Goal: Information Seeking & Learning: Learn about a topic

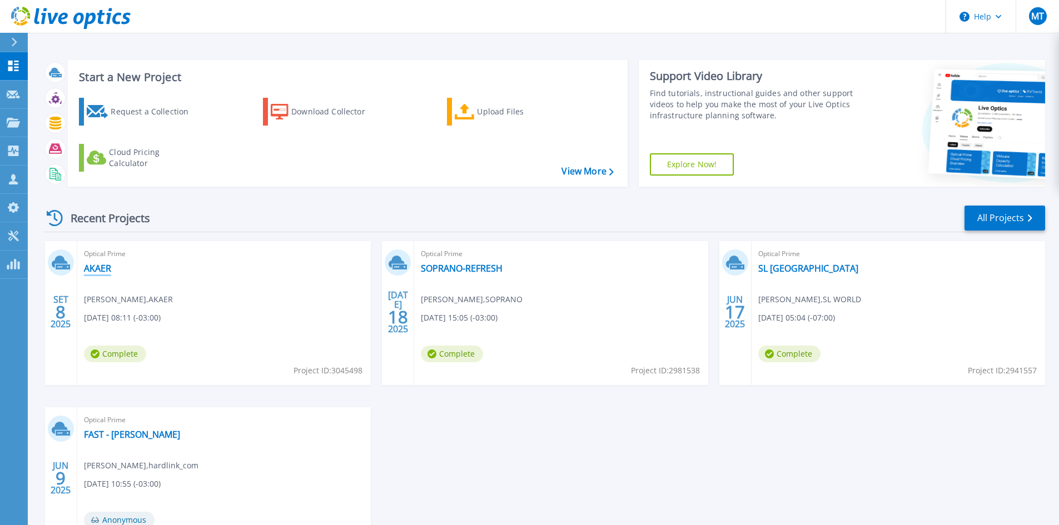
click at [106, 270] on link "AKAER" at bounding box center [97, 268] width 27 height 11
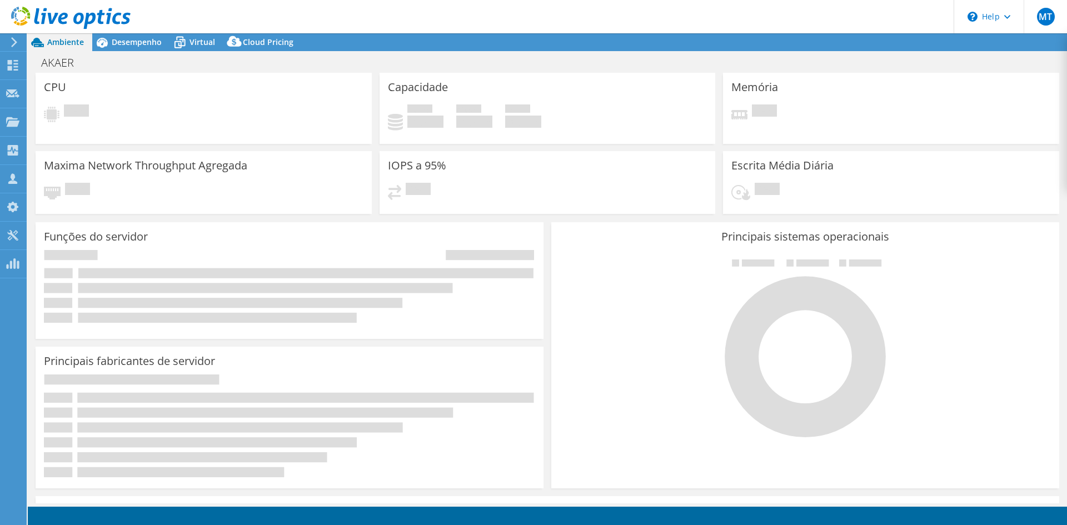
select select "USD"
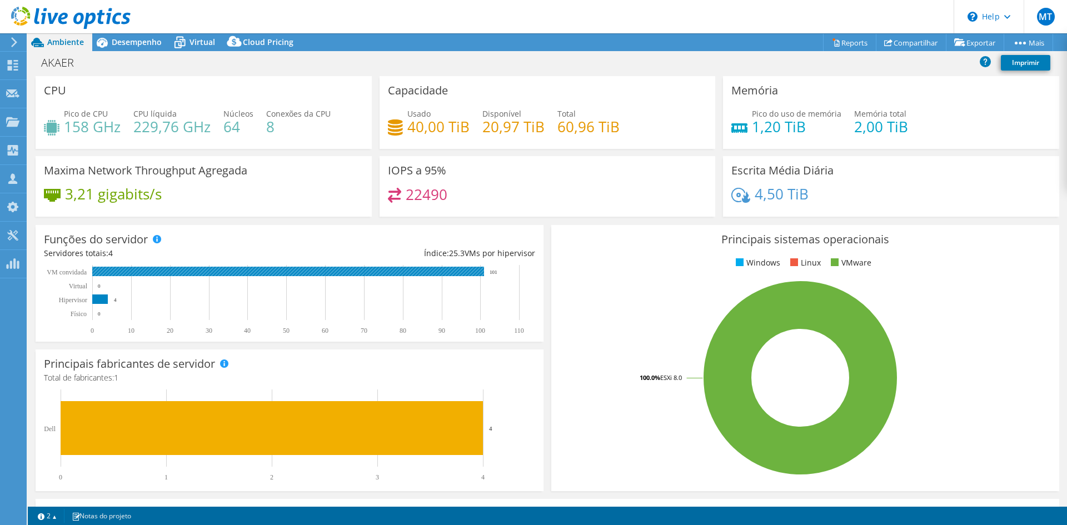
drag, startPoint x: 487, startPoint y: 272, endPoint x: 502, endPoint y: 272, distance: 15.6
click at [502, 272] on rect at bounding box center [284, 299] width 481 height 69
click at [131, 52] on div "AKAER Imprimir" at bounding box center [547, 63] width 1039 height 25
click at [132, 43] on span "Desempenho" at bounding box center [137, 42] width 50 height 11
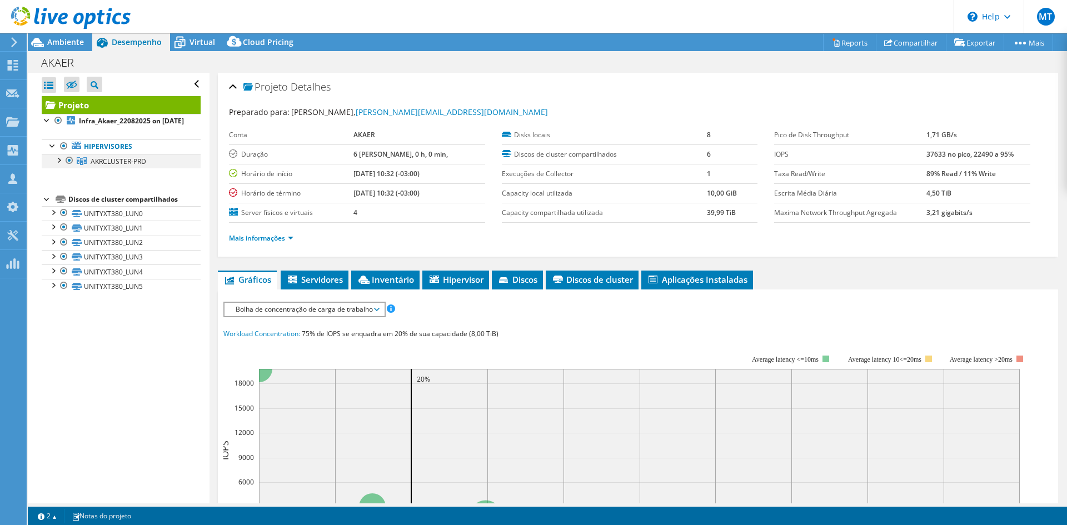
click at [56, 165] on div at bounding box center [58, 159] width 11 height 11
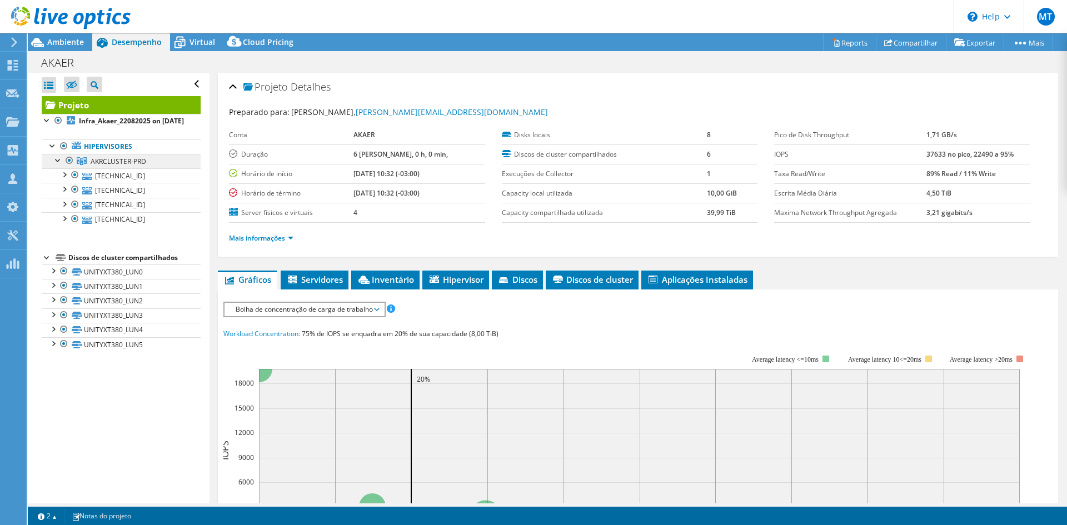
click at [130, 166] on span "AKRCLUSTER-PRD" at bounding box center [119, 161] width 56 height 9
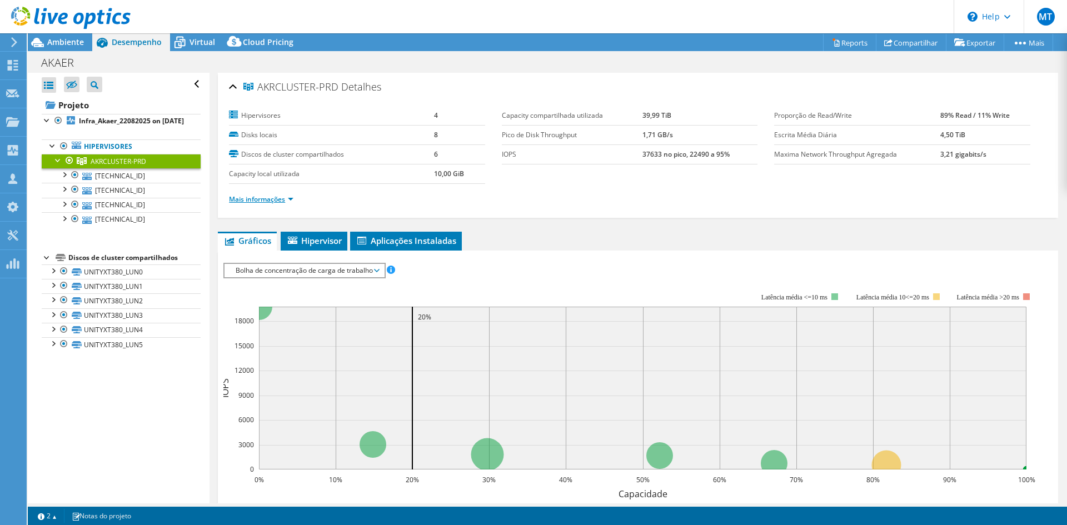
click at [288, 202] on link "Mais informações" at bounding box center [261, 199] width 64 height 9
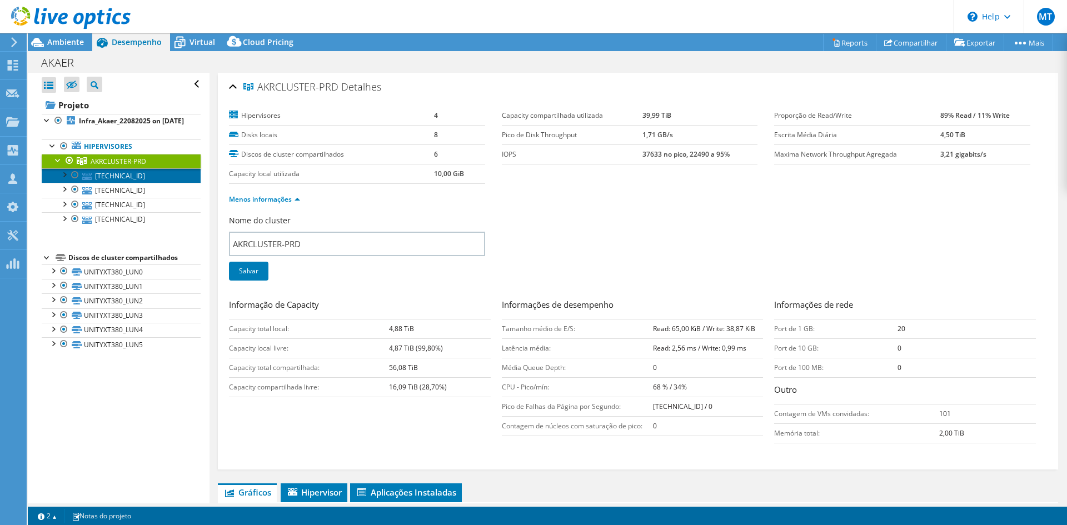
click at [119, 183] on link "[TECHNICAL_ID]" at bounding box center [121, 175] width 159 height 14
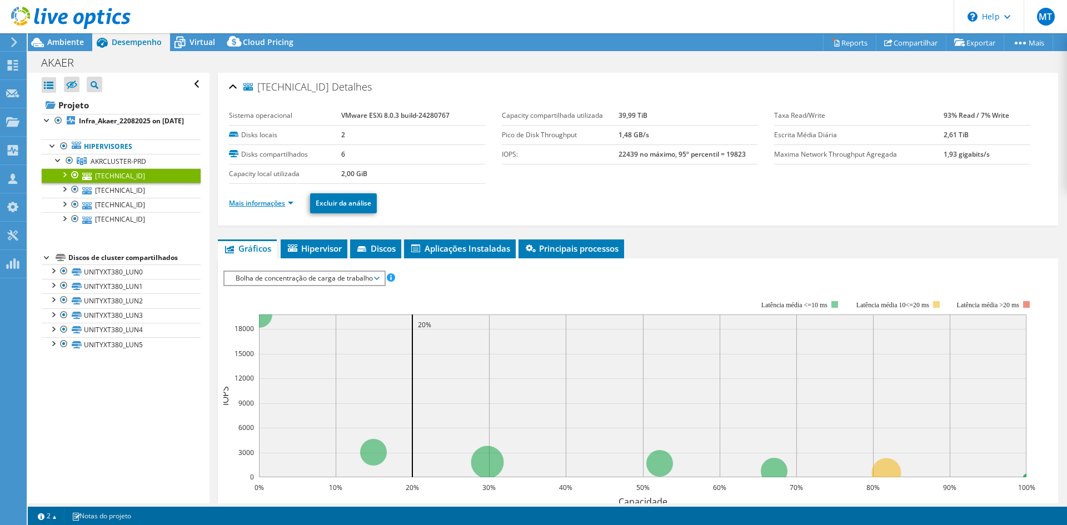
click at [271, 201] on link "Mais informações" at bounding box center [261, 202] width 64 height 9
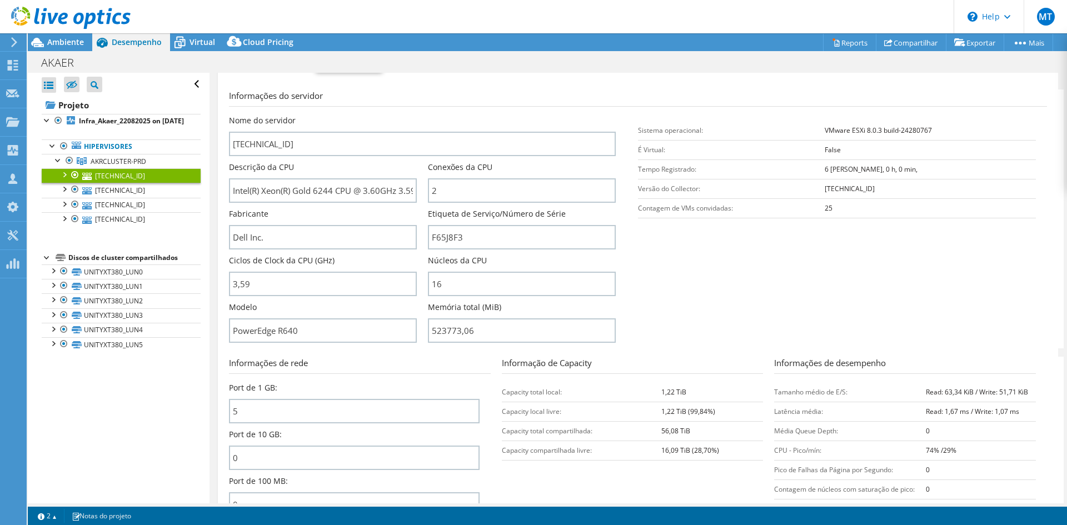
scroll to position [167, 0]
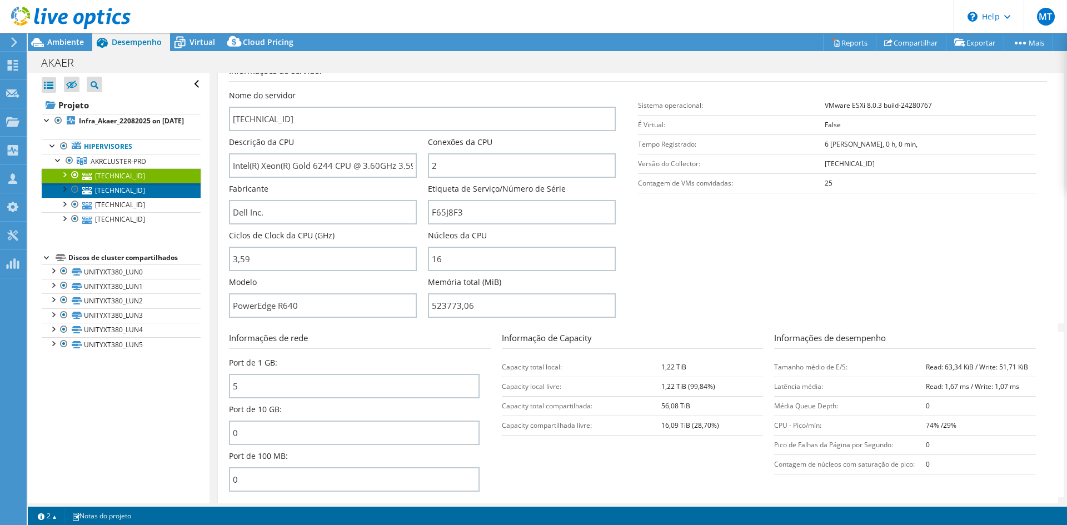
click at [92, 197] on link "[TECHNICAL_ID]" at bounding box center [121, 190] width 159 height 14
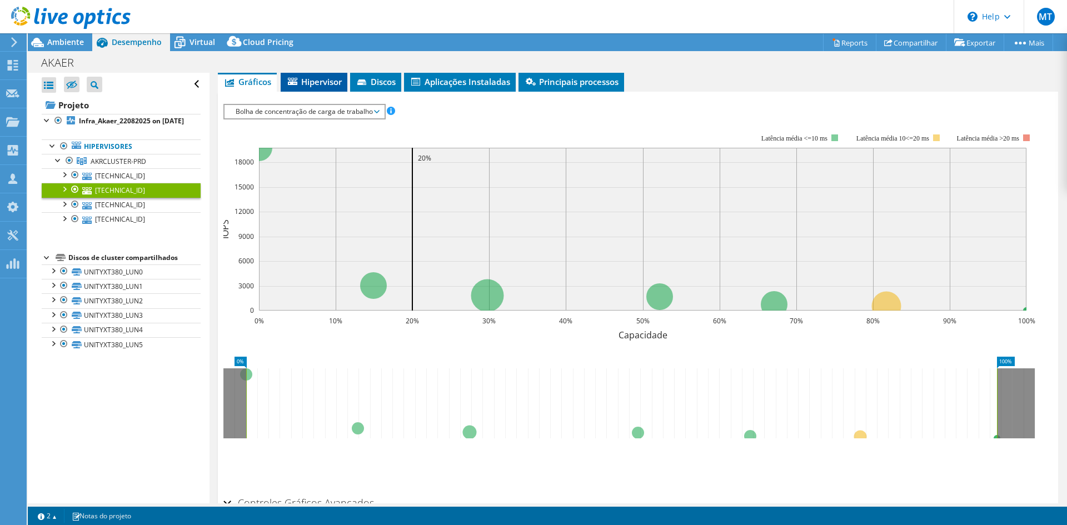
scroll to position [111, 0]
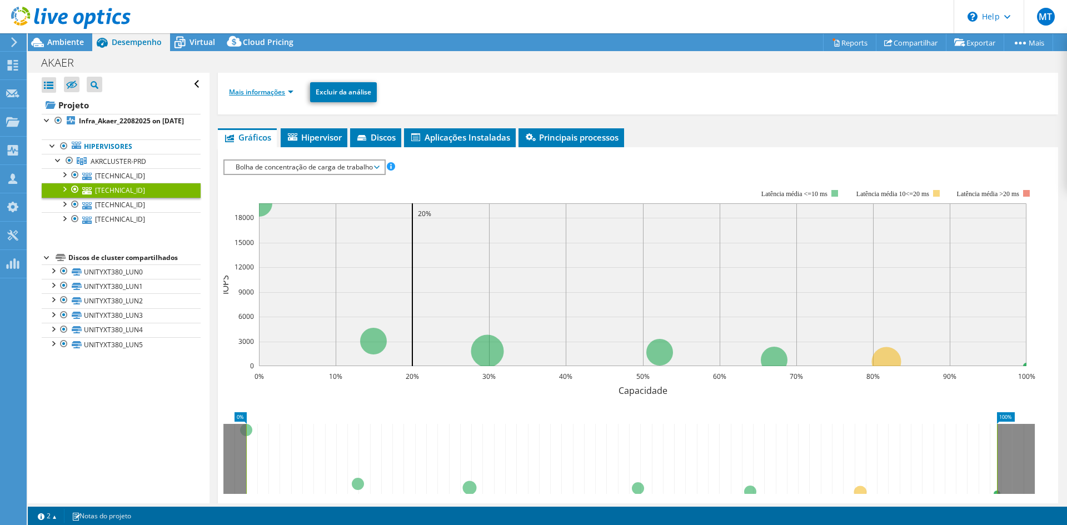
click at [263, 93] on link "Mais informações" at bounding box center [261, 91] width 64 height 9
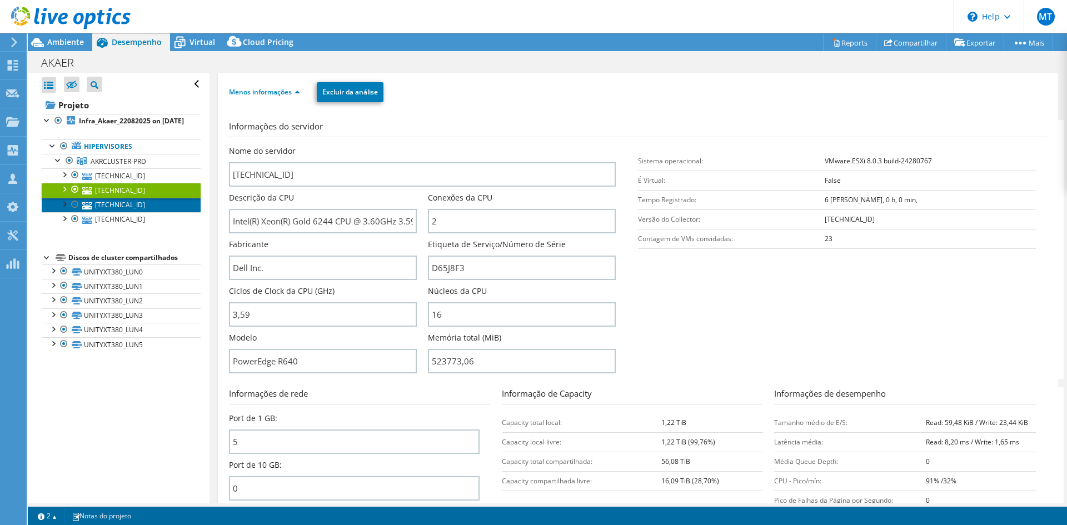
click at [106, 212] on link "[TECHNICAL_ID]" at bounding box center [121, 205] width 159 height 14
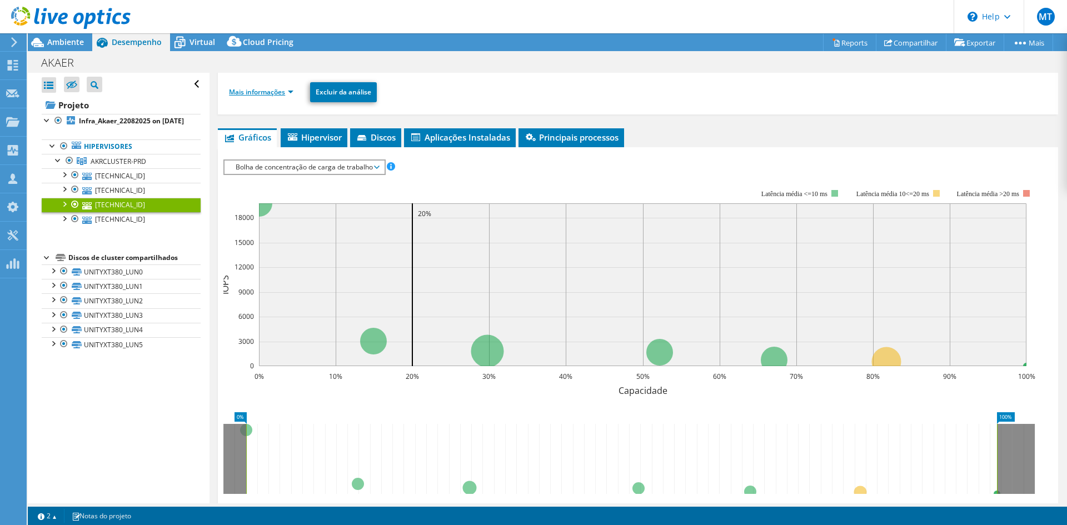
click at [283, 94] on link "Mais informações" at bounding box center [261, 91] width 64 height 9
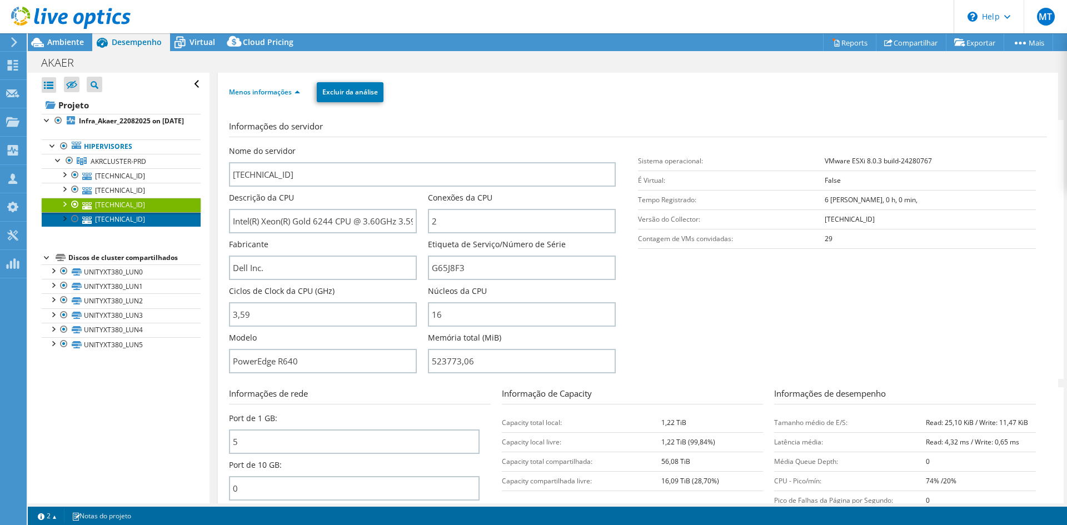
click at [103, 227] on link "[TECHNICAL_ID]" at bounding box center [121, 219] width 159 height 14
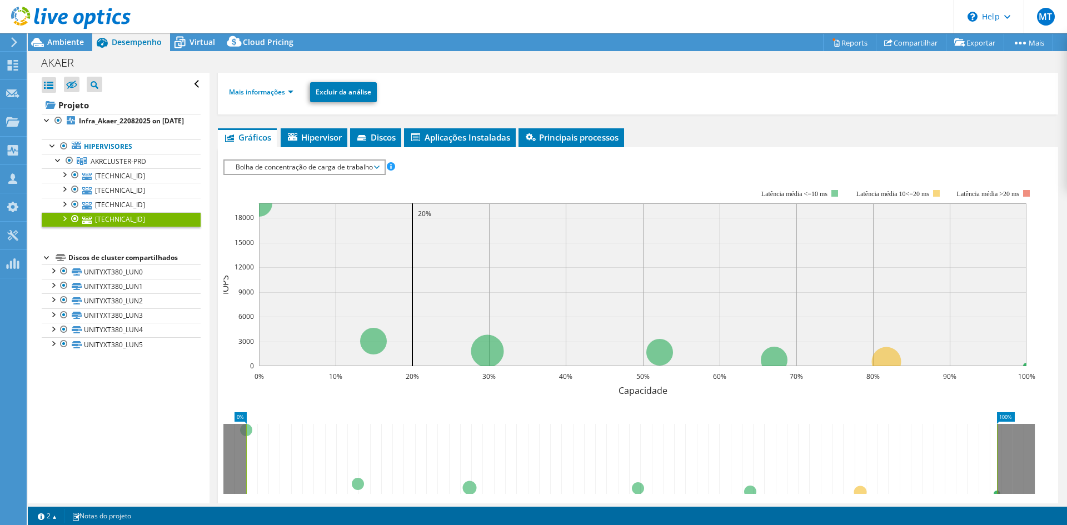
click at [269, 97] on li "Mais informações" at bounding box center [264, 92] width 71 height 12
click at [271, 91] on link "Mais informações" at bounding box center [261, 91] width 64 height 9
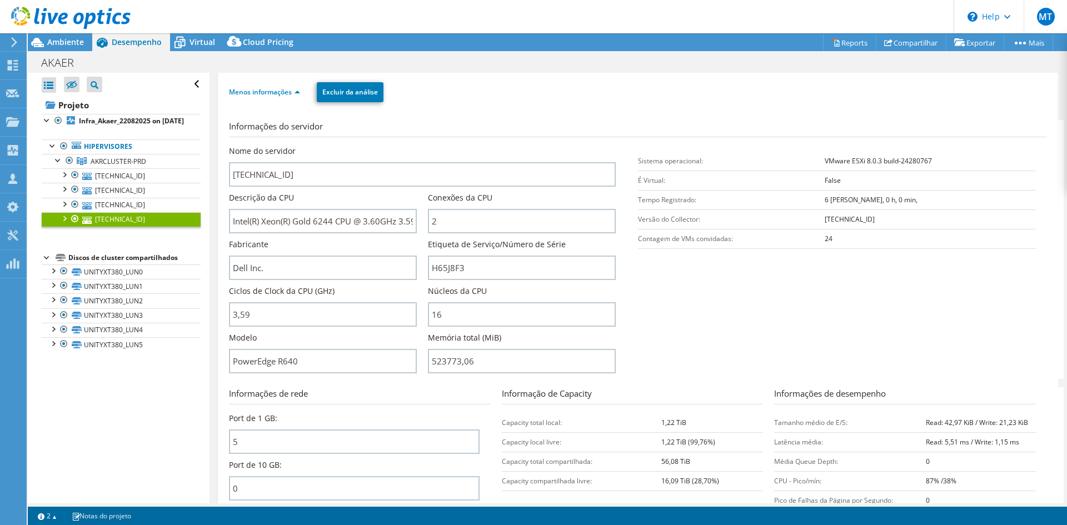
drag, startPoint x: 98, startPoint y: 213, endPoint x: 85, endPoint y: 254, distance: 42.5
drag, startPoint x: 85, startPoint y: 254, endPoint x: 104, endPoint y: 189, distance: 67.9
click at [104, 183] on link "[TECHNICAL_ID]" at bounding box center [121, 175] width 159 height 14
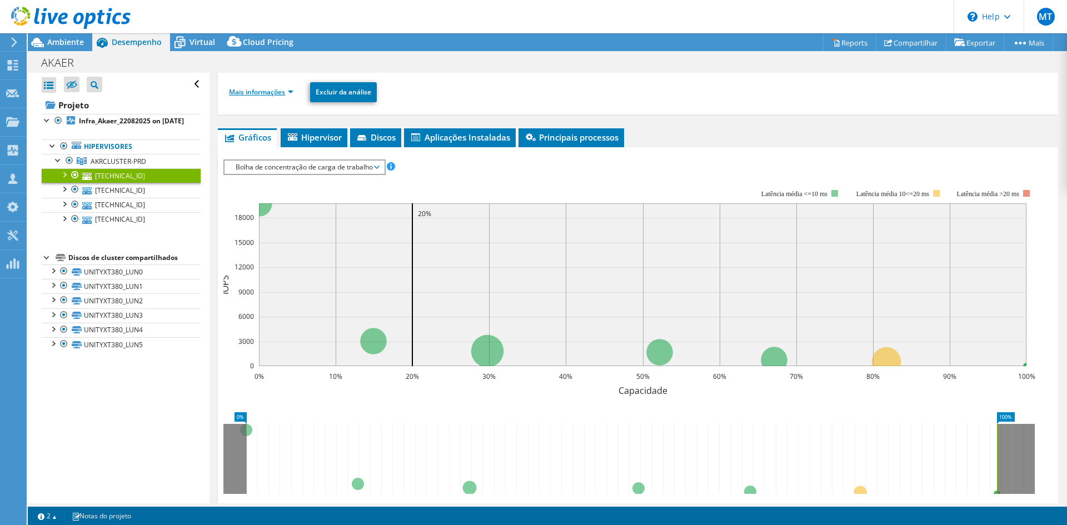
click at [270, 87] on li "Mais informações" at bounding box center [264, 92] width 71 height 12
click at [272, 92] on link "Mais informações" at bounding box center [261, 91] width 64 height 9
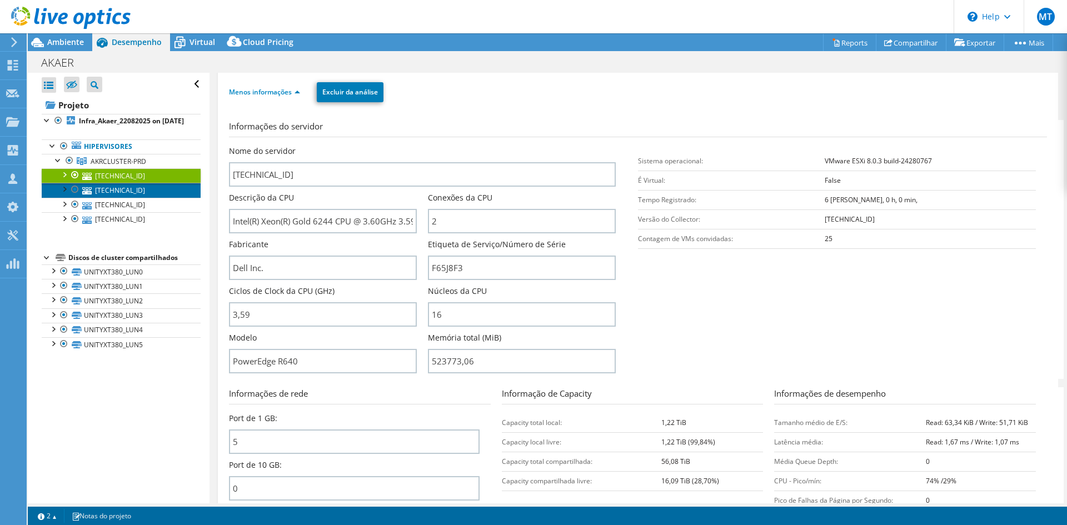
click at [106, 197] on link "[TECHNICAL_ID]" at bounding box center [121, 190] width 159 height 14
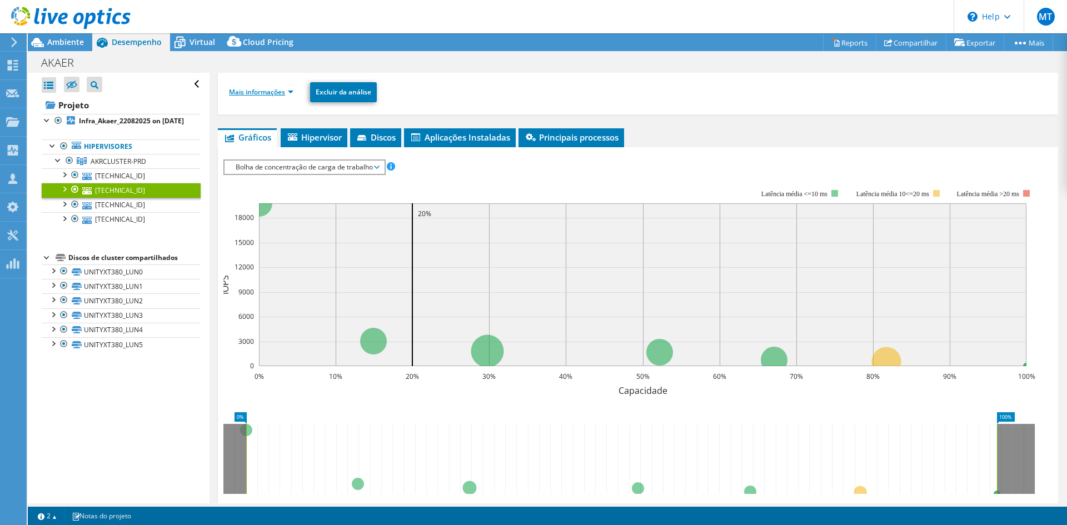
click at [270, 95] on link "Mais informações" at bounding box center [261, 91] width 64 height 9
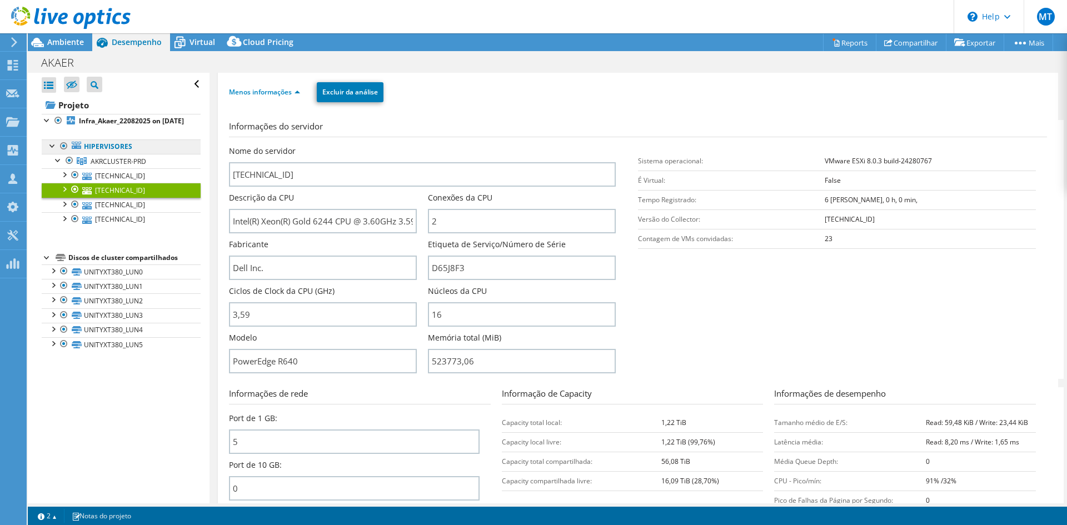
click at [118, 154] on link "Hipervisores" at bounding box center [121, 147] width 159 height 14
click at [114, 166] on span "AKRCLUSTER-PRD" at bounding box center [119, 161] width 56 height 9
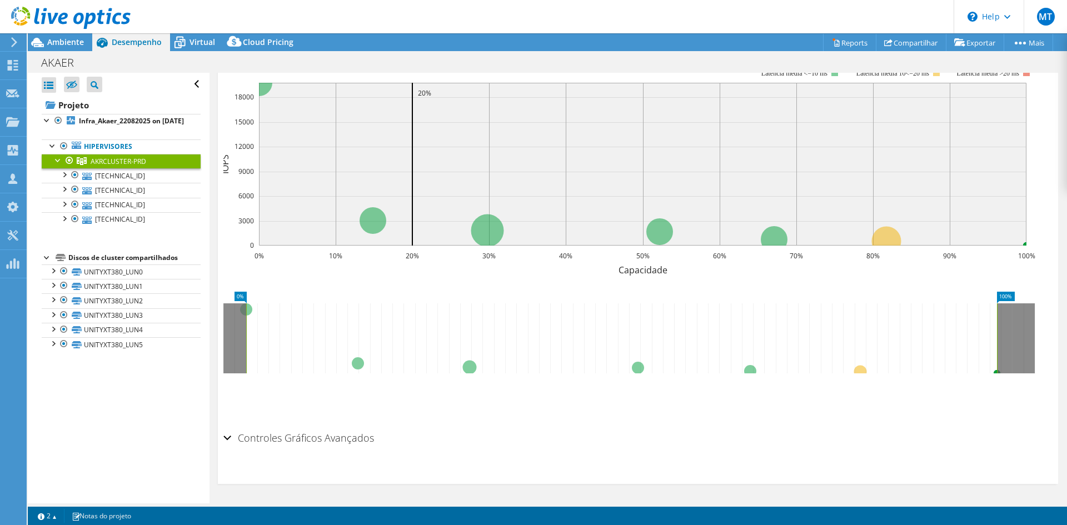
scroll to position [113, 0]
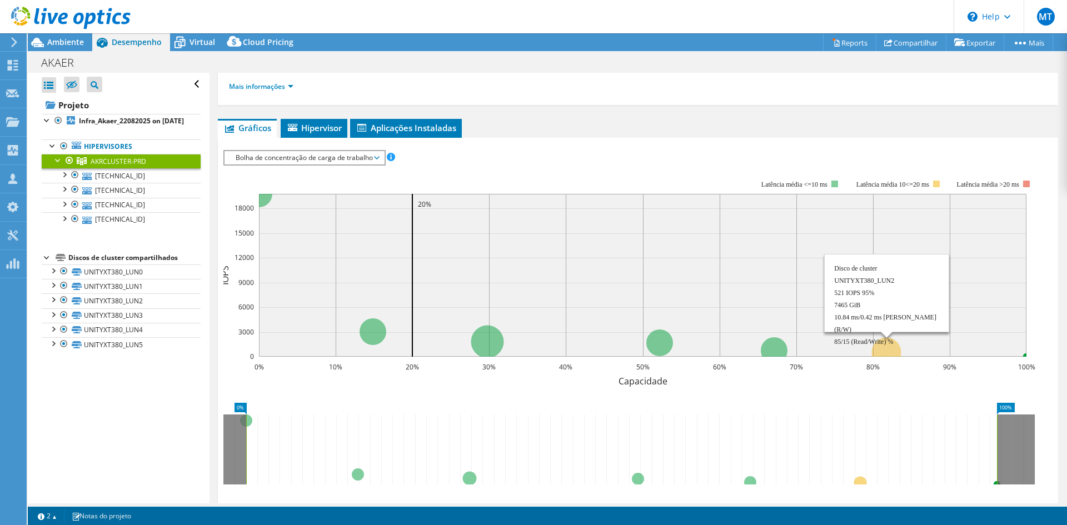
click at [885, 350] on circle at bounding box center [886, 351] width 29 height 29
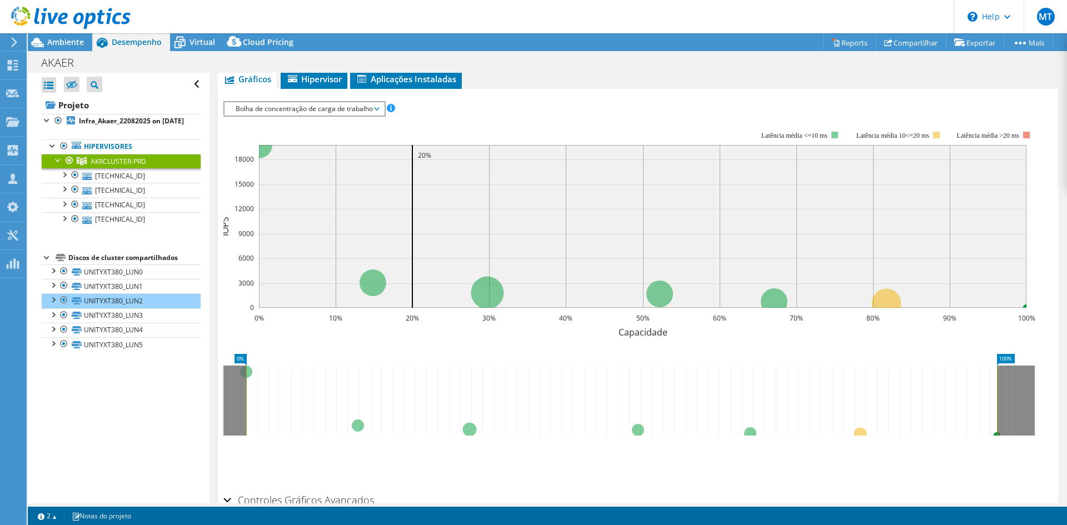
scroll to position [224, 0]
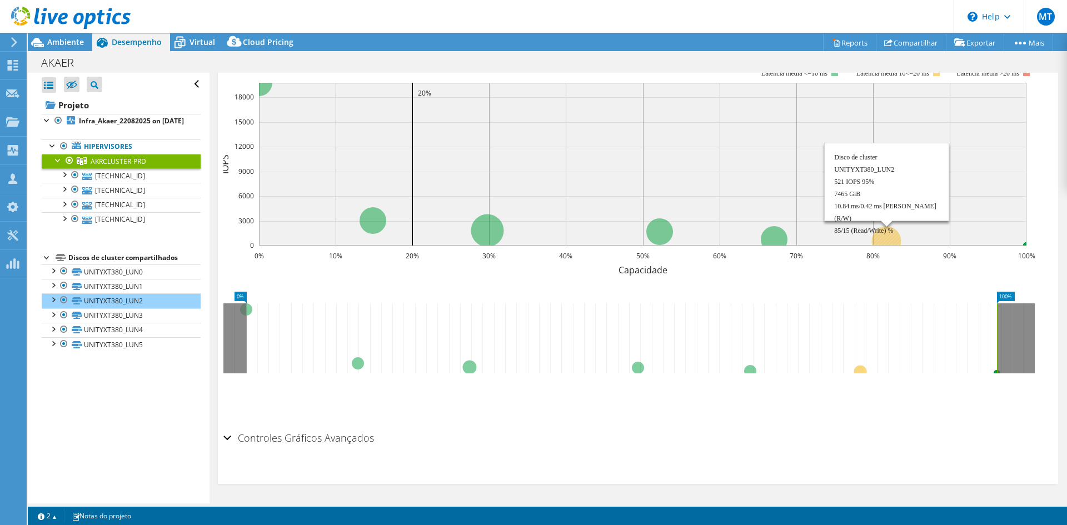
click at [886, 238] on circle at bounding box center [886, 240] width 29 height 29
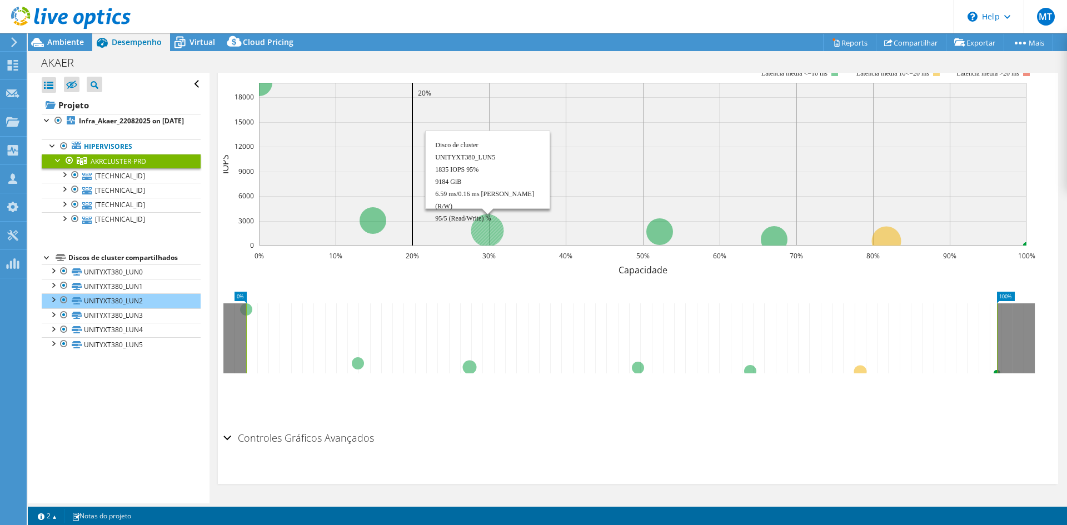
click at [478, 231] on circle at bounding box center [487, 230] width 33 height 33
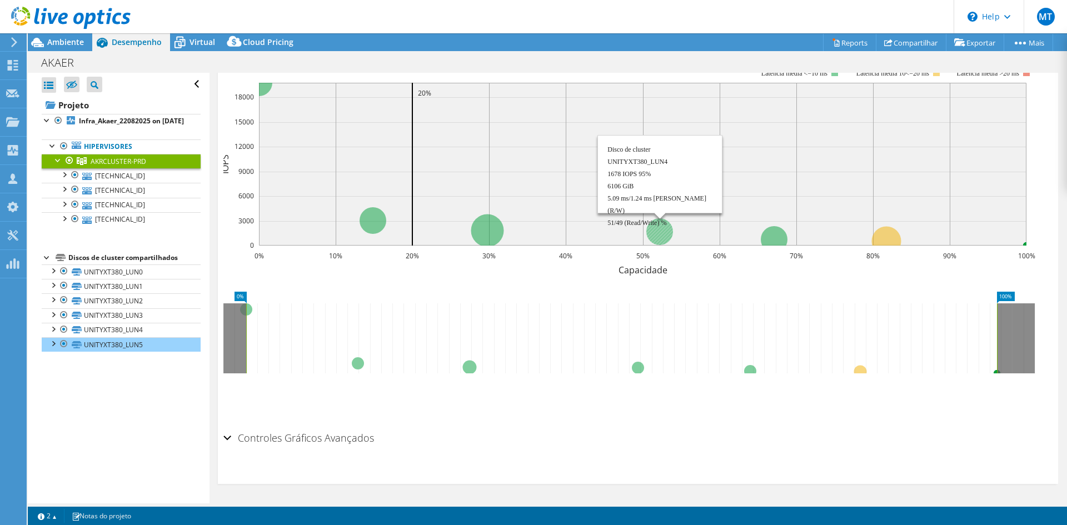
click at [669, 236] on circle at bounding box center [659, 231] width 27 height 27
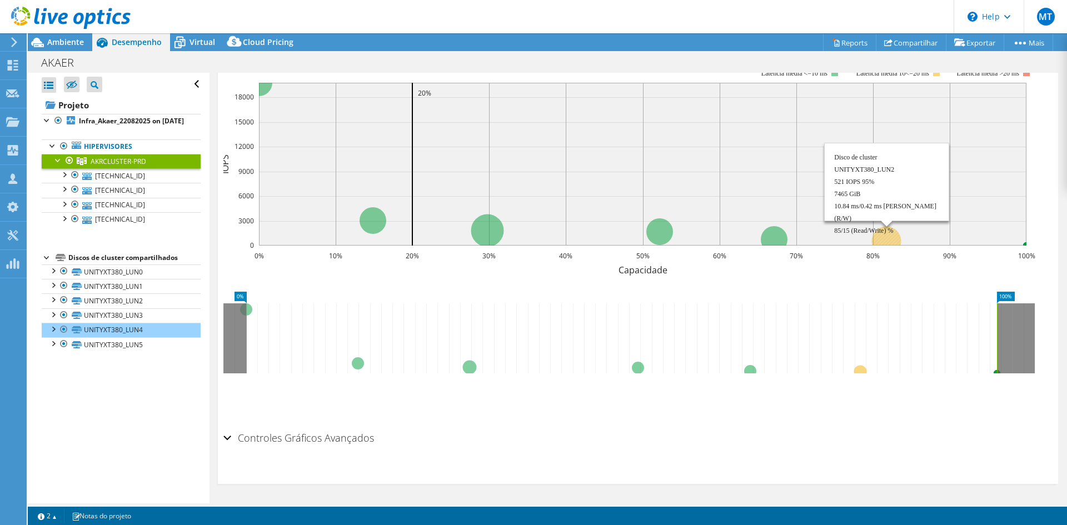
click at [882, 235] on circle at bounding box center [886, 240] width 29 height 29
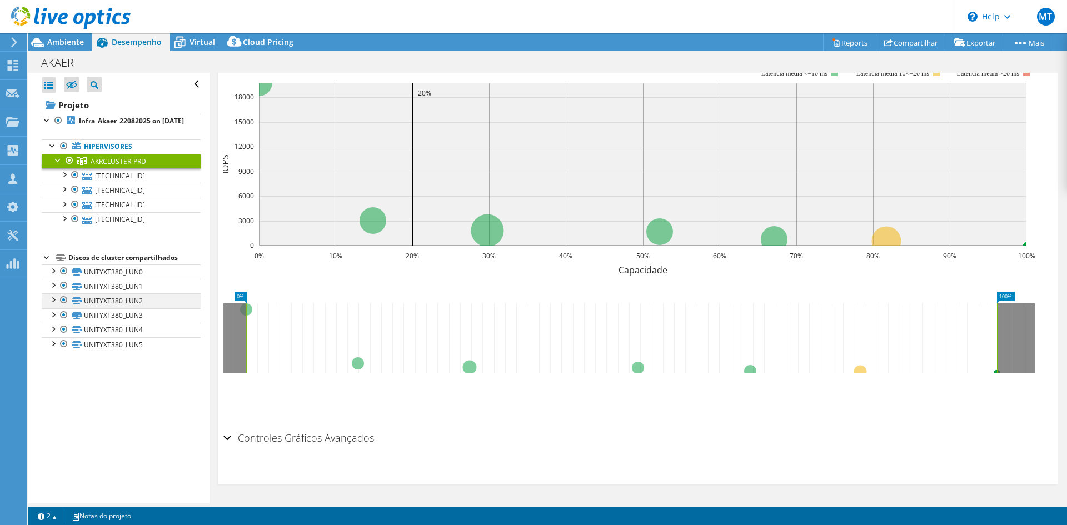
click at [51, 305] on div at bounding box center [52, 298] width 11 height 11
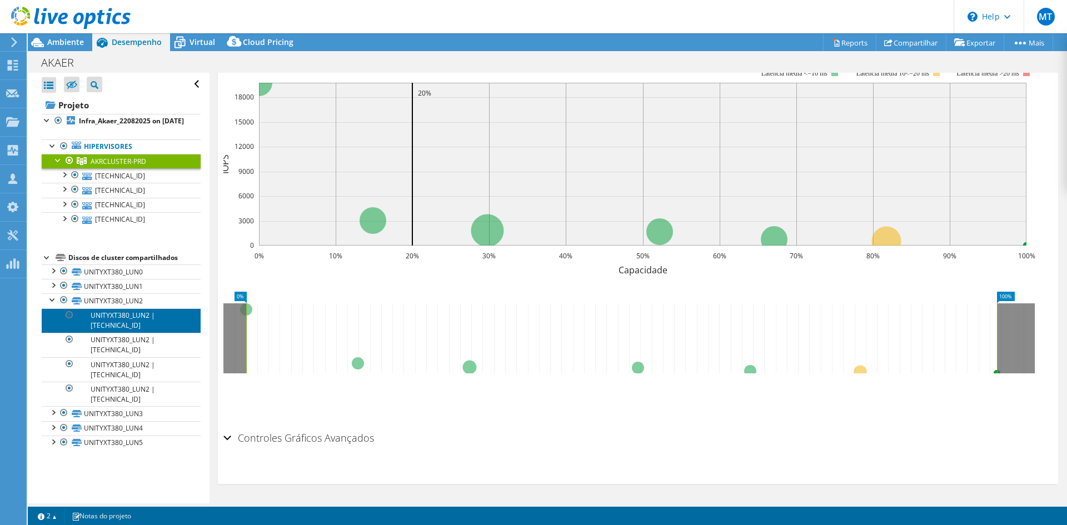
click at [133, 326] on link "UNITYXT380_LUN2 | [TECHNICAL_ID]" at bounding box center [121, 320] width 159 height 24
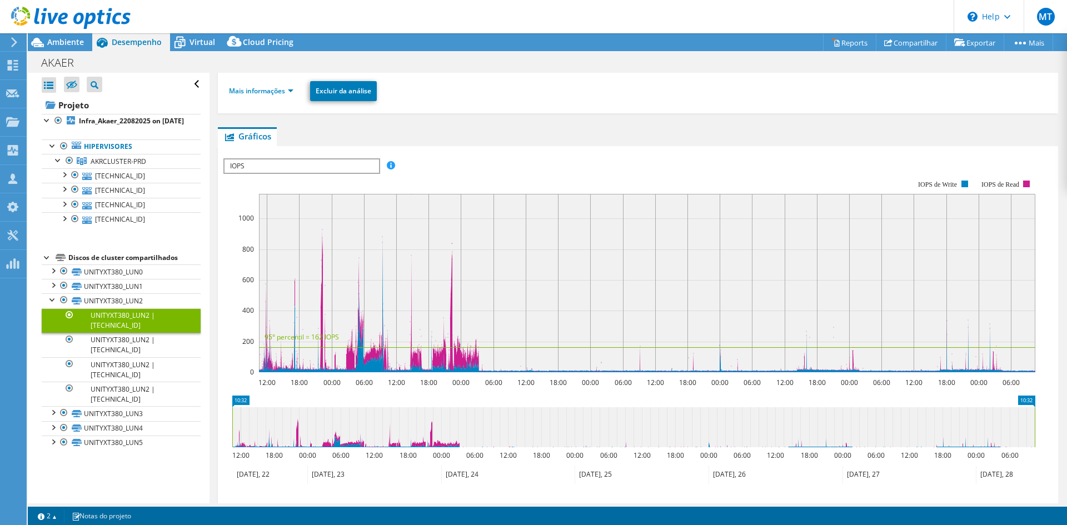
scroll to position [0, 0]
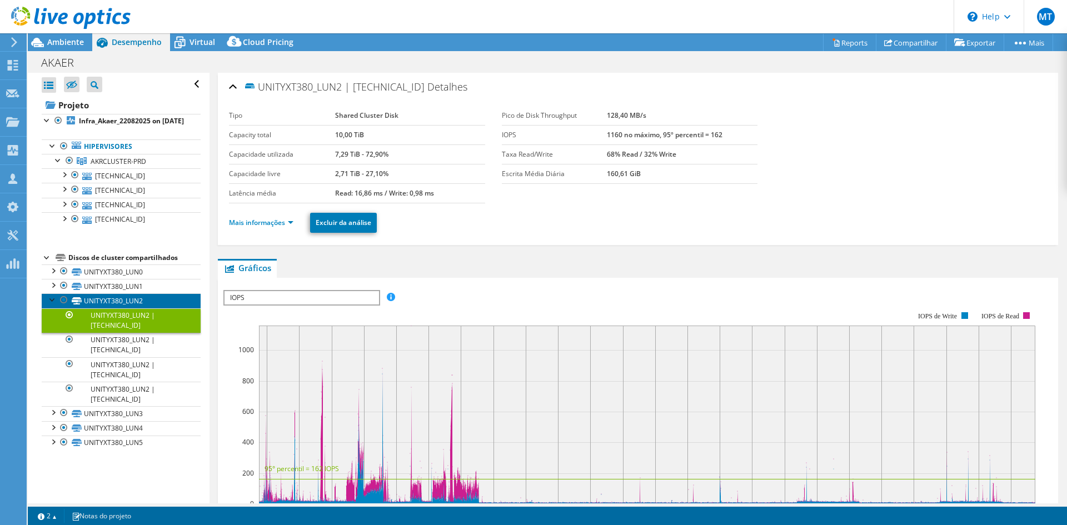
click at [113, 308] on link "UNITYXT380_LUN2" at bounding box center [121, 300] width 159 height 14
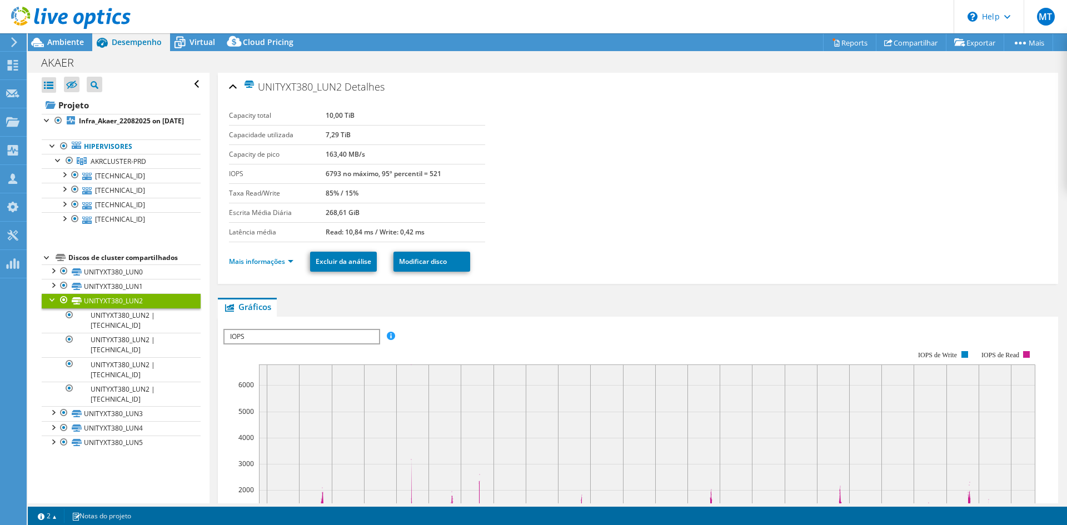
click at [283, 268] on ul "Mais informações Excluir da análise Modificar disco" at bounding box center [638, 260] width 818 height 23
click at [285, 265] on link "Mais informações" at bounding box center [261, 261] width 64 height 9
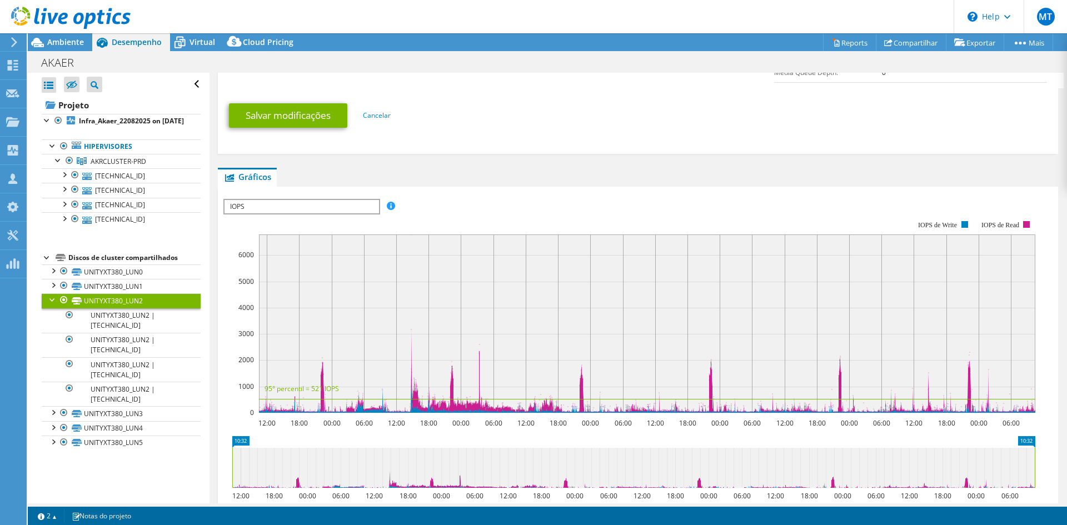
scroll to position [326, 0]
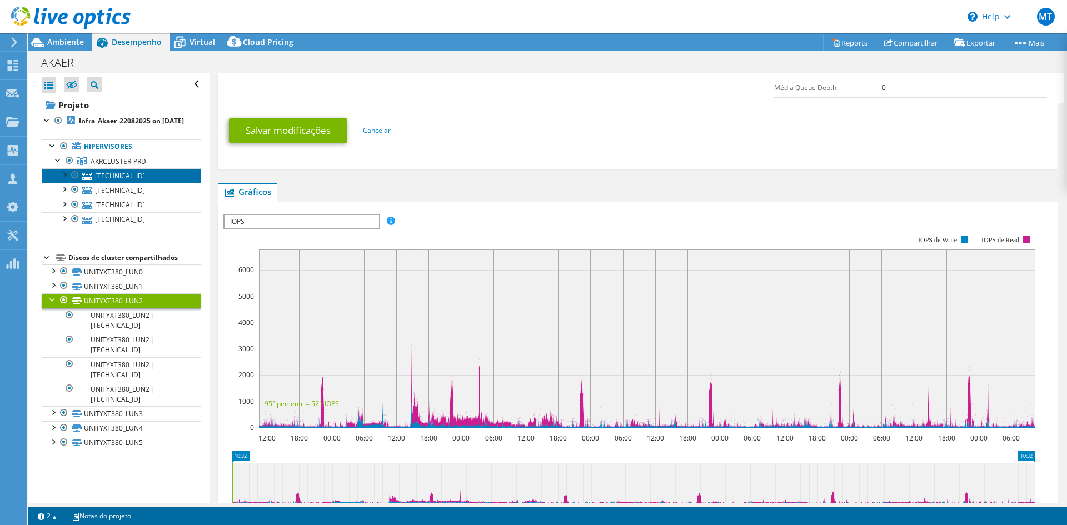
click at [106, 183] on link "[TECHNICAL_ID]" at bounding box center [121, 175] width 159 height 14
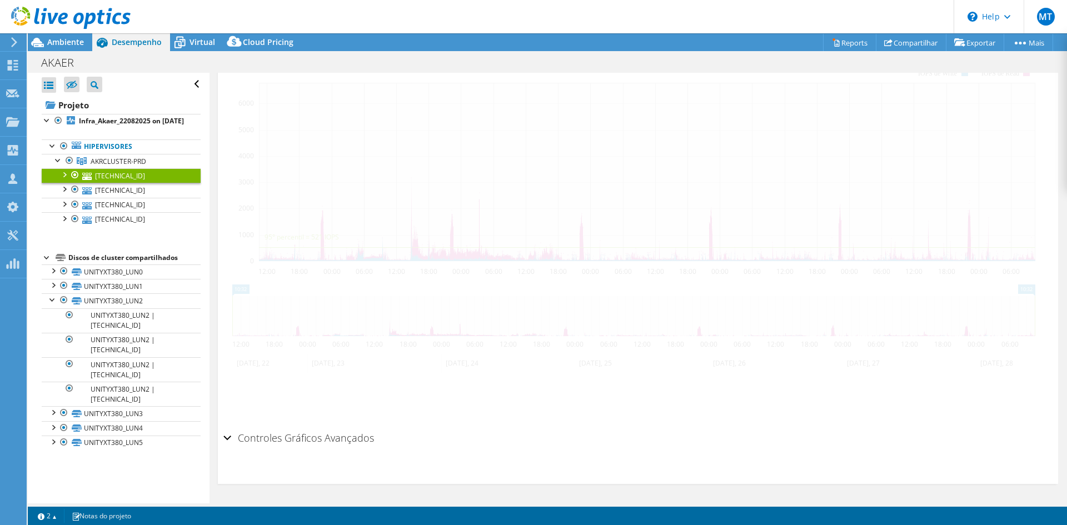
scroll to position [223, 0]
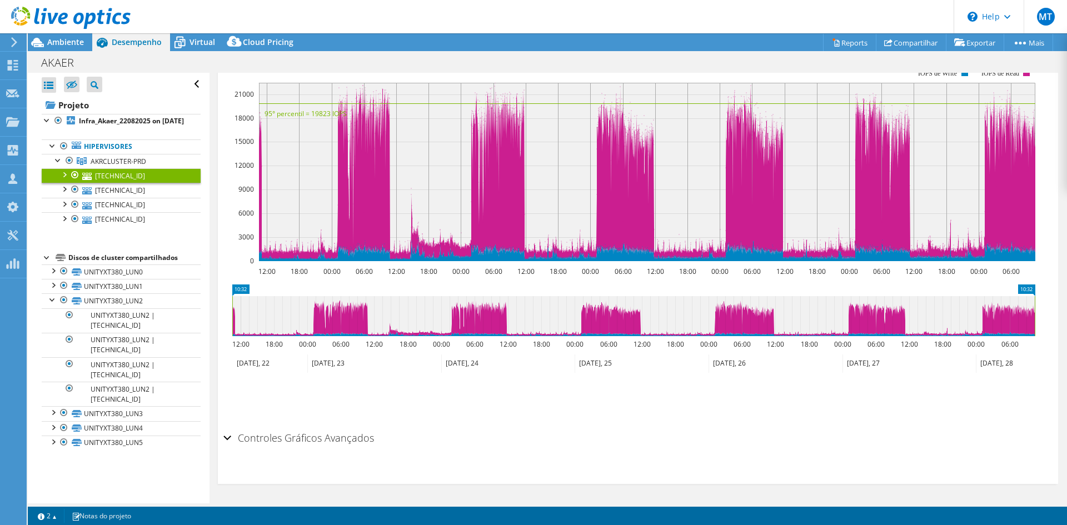
click at [65, 180] on div at bounding box center [63, 173] width 11 height 11
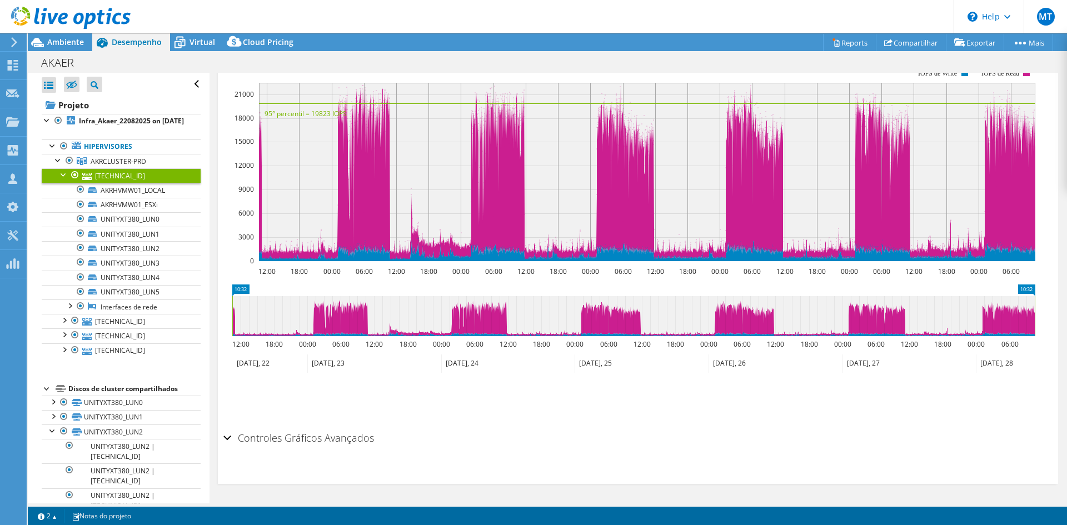
click at [65, 180] on div at bounding box center [63, 173] width 11 height 11
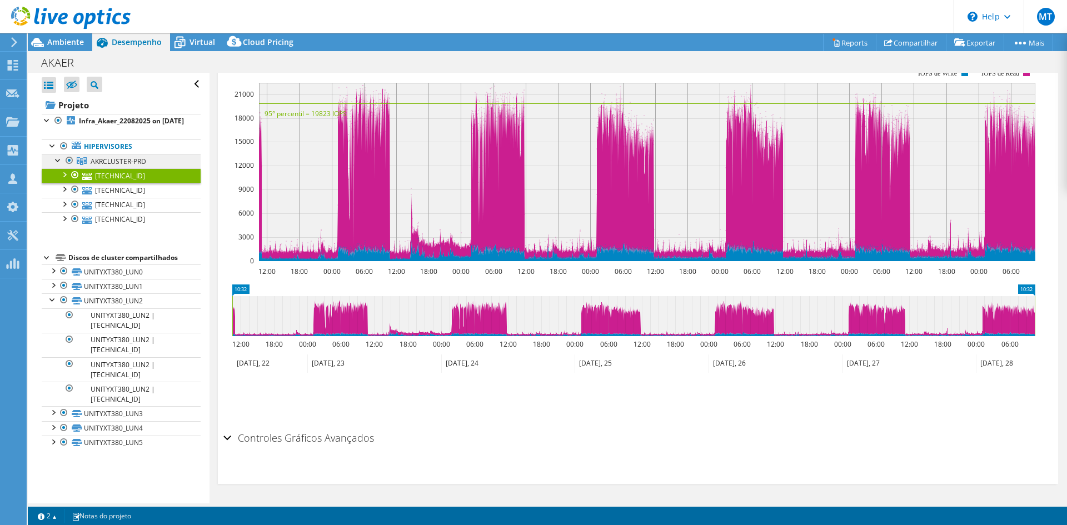
click at [106, 166] on span "AKRCLUSTER-PRD" at bounding box center [119, 161] width 56 height 9
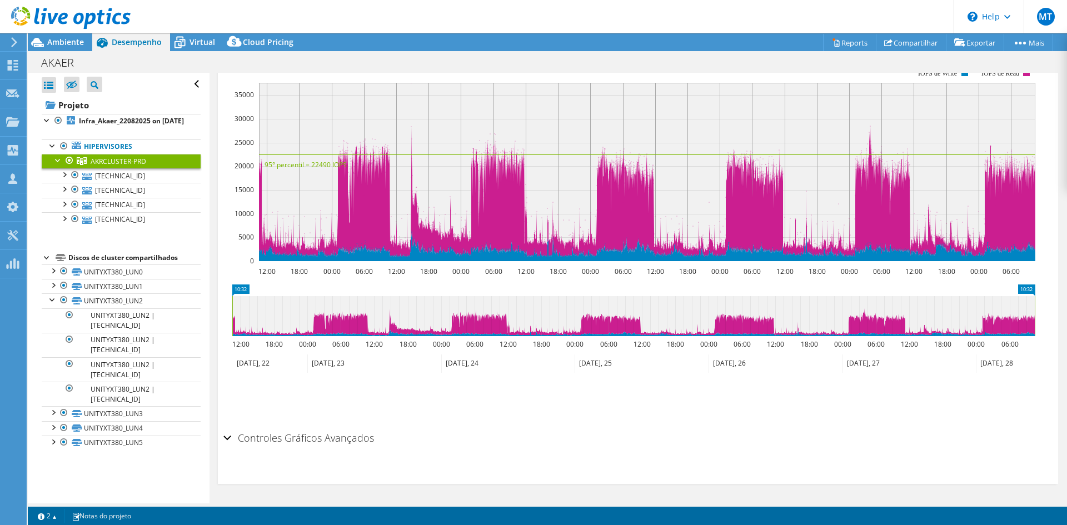
scroll to position [0, 0]
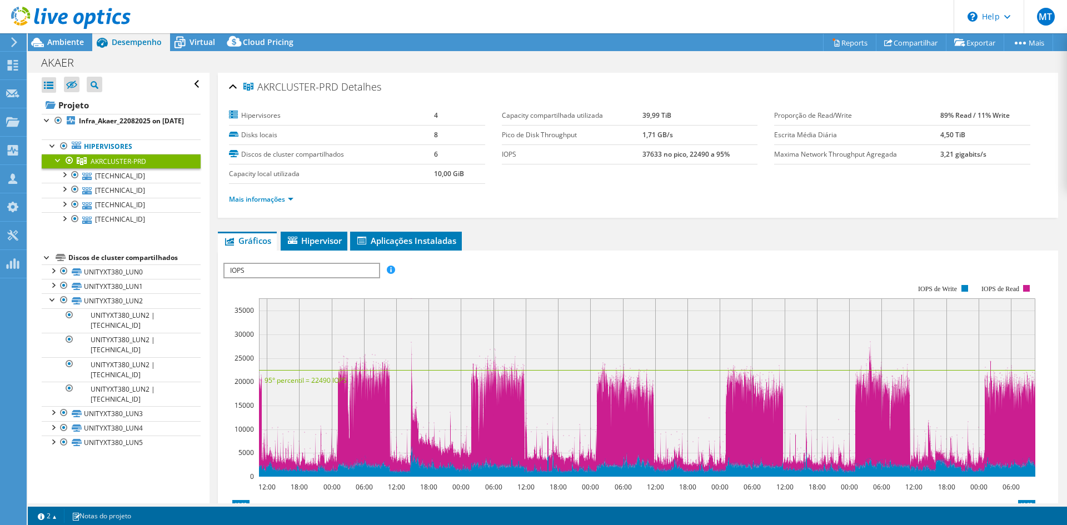
click at [278, 272] on span "IOPS" at bounding box center [302, 270] width 154 height 13
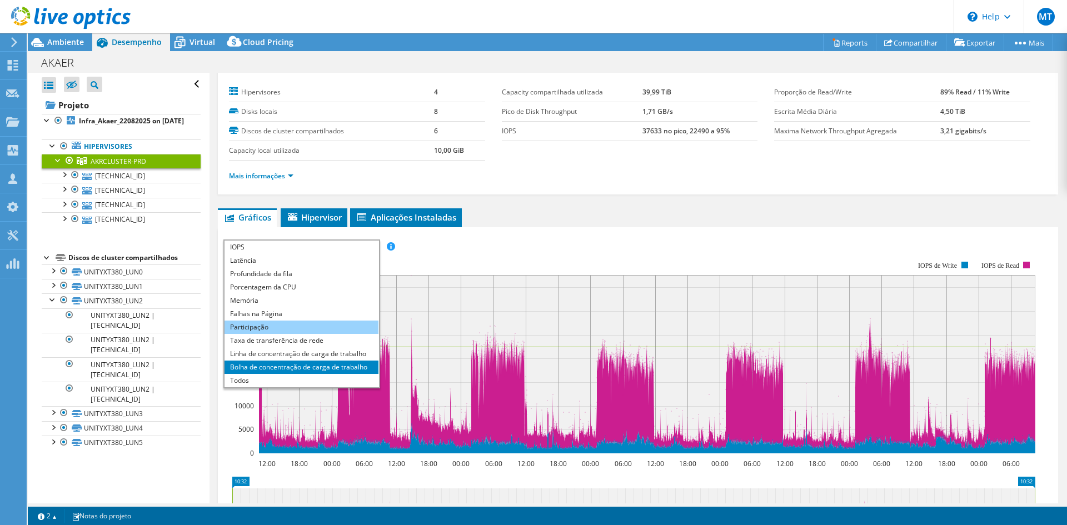
scroll to position [56, 0]
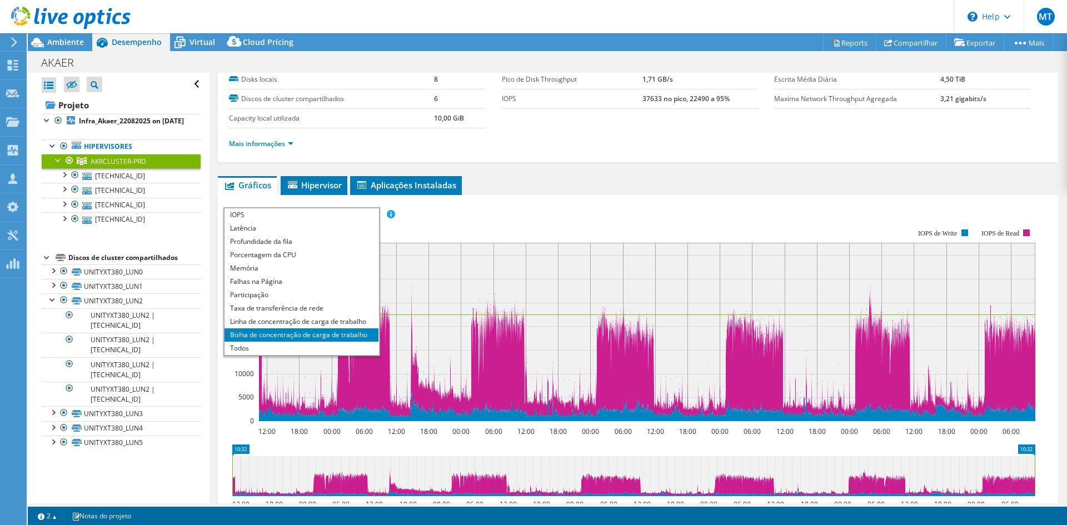
click at [295, 336] on li "Bolha de concentração de carga de trabalho" at bounding box center [302, 334] width 154 height 13
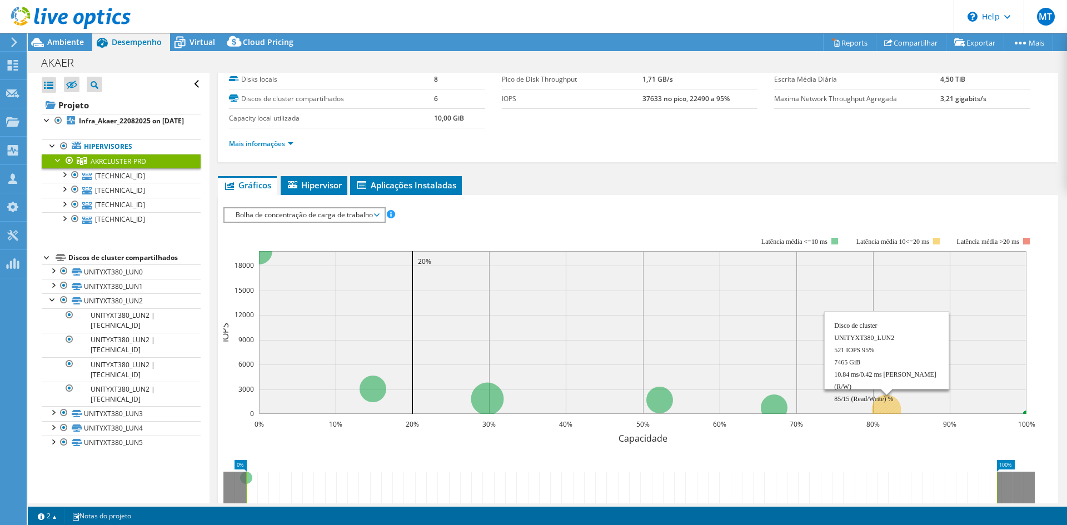
click at [893, 406] on circle at bounding box center [886, 409] width 29 height 29
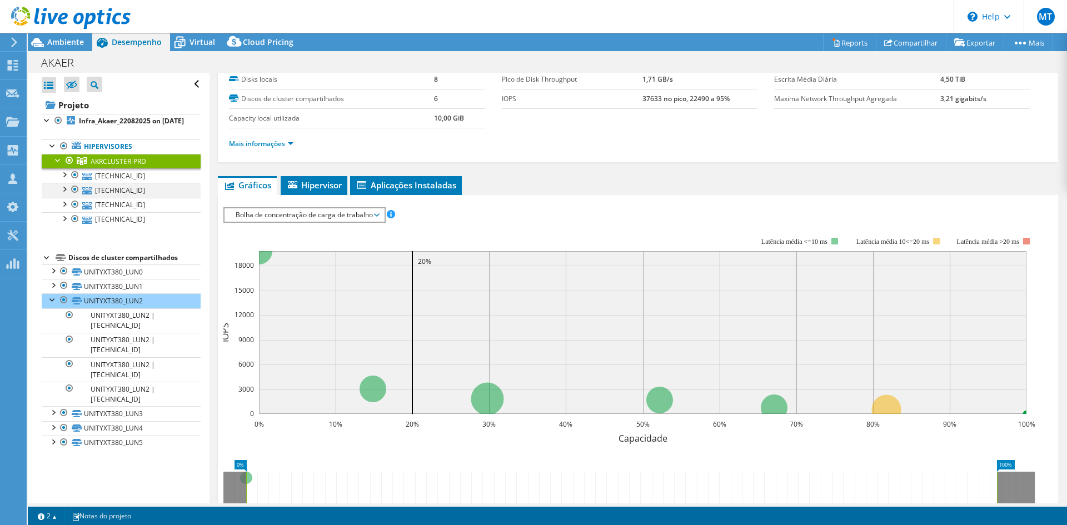
click at [63, 194] on div at bounding box center [63, 188] width 11 height 11
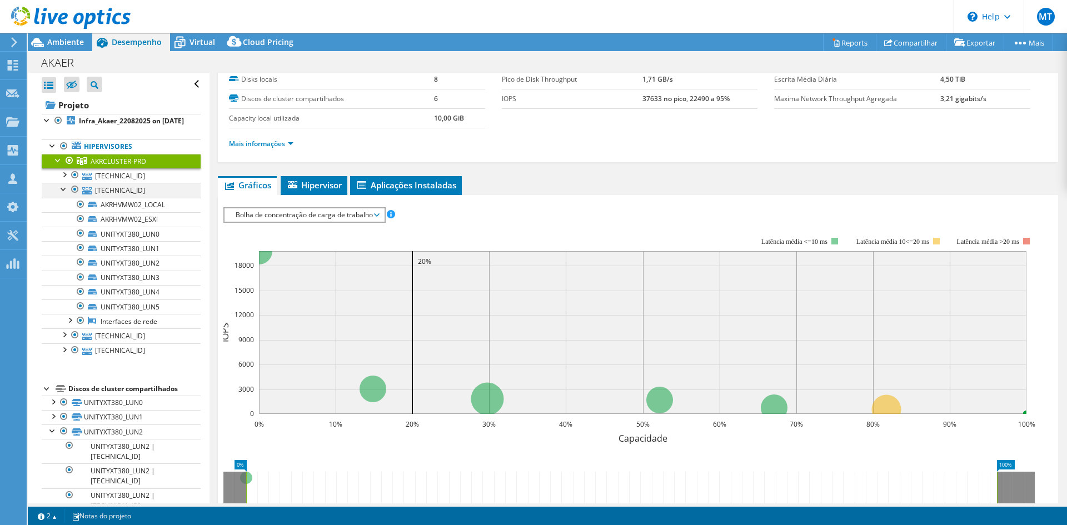
click at [63, 194] on div at bounding box center [63, 188] width 11 height 11
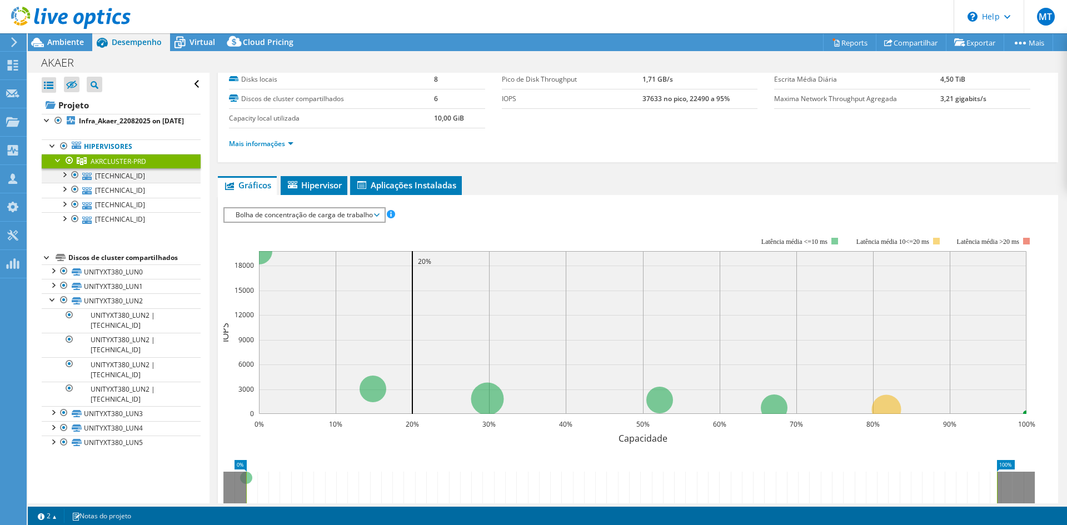
click at [64, 180] on div at bounding box center [63, 173] width 11 height 11
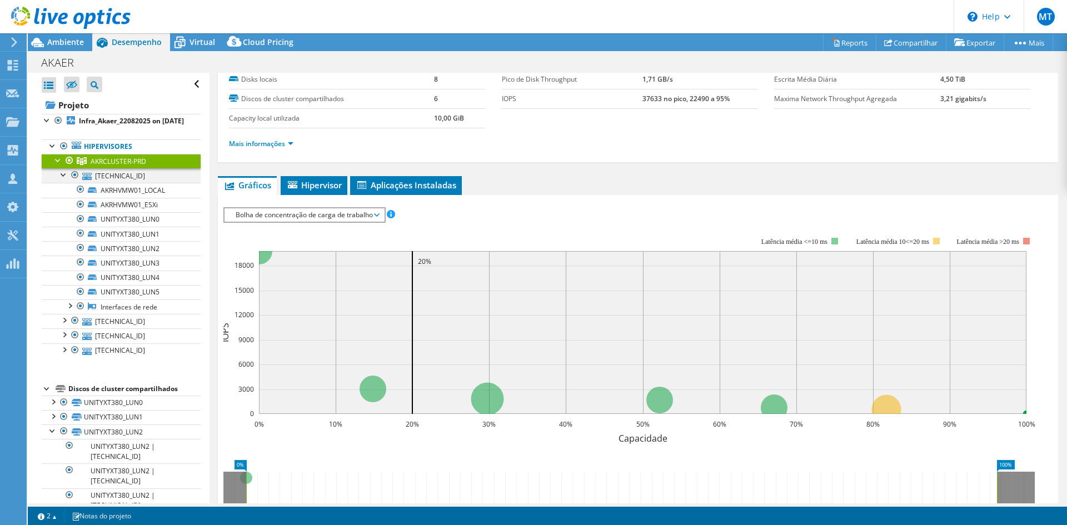
click at [64, 180] on div at bounding box center [63, 173] width 11 height 11
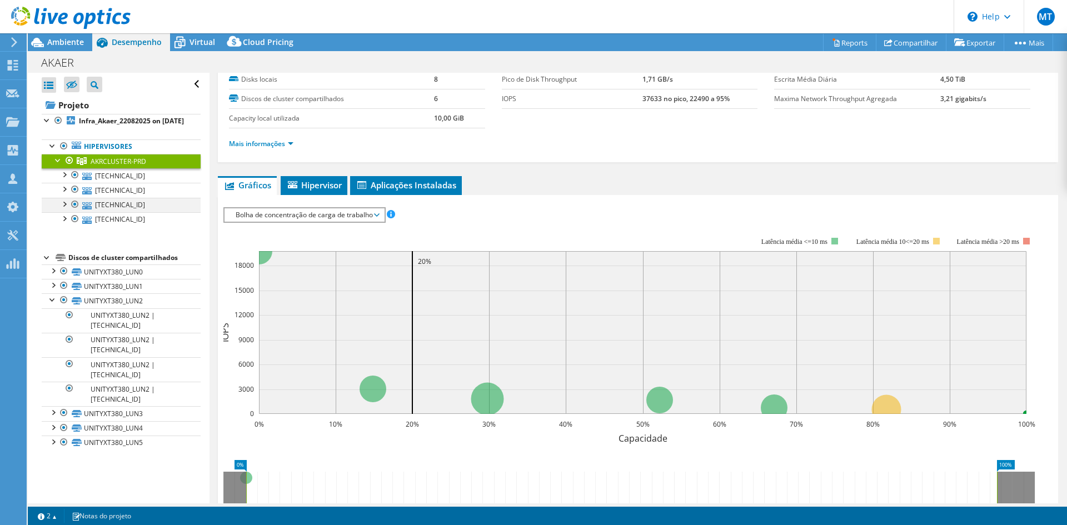
click at [63, 209] on div at bounding box center [63, 203] width 11 height 11
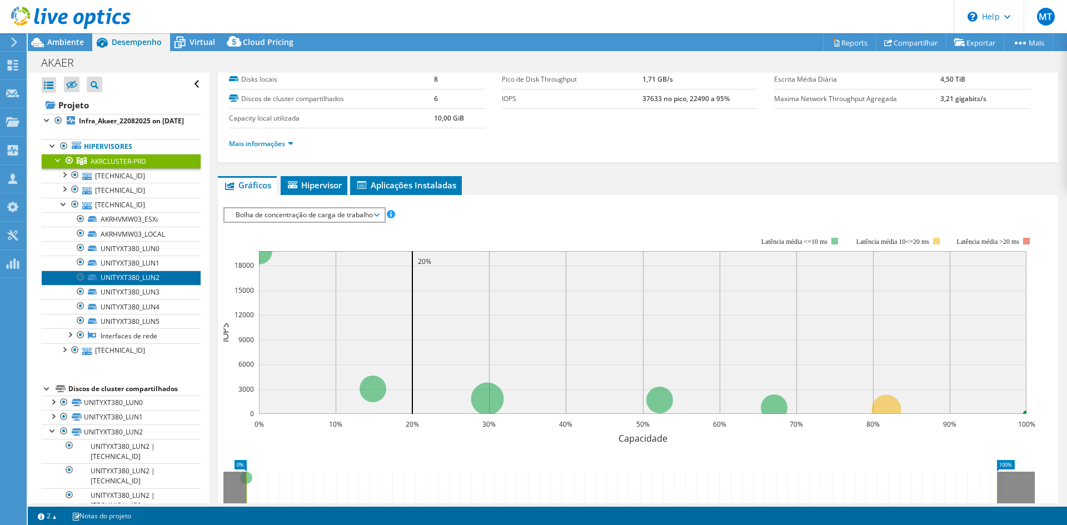
click at [111, 285] on link "UNITYXT380_LUN2" at bounding box center [121, 278] width 159 height 14
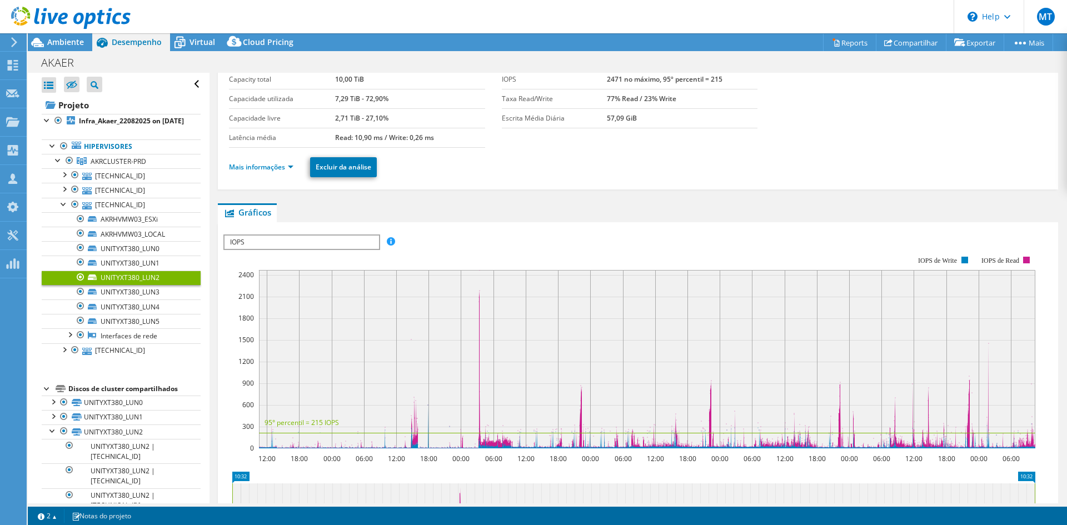
click at [305, 248] on span "IOPS" at bounding box center [302, 242] width 154 height 13
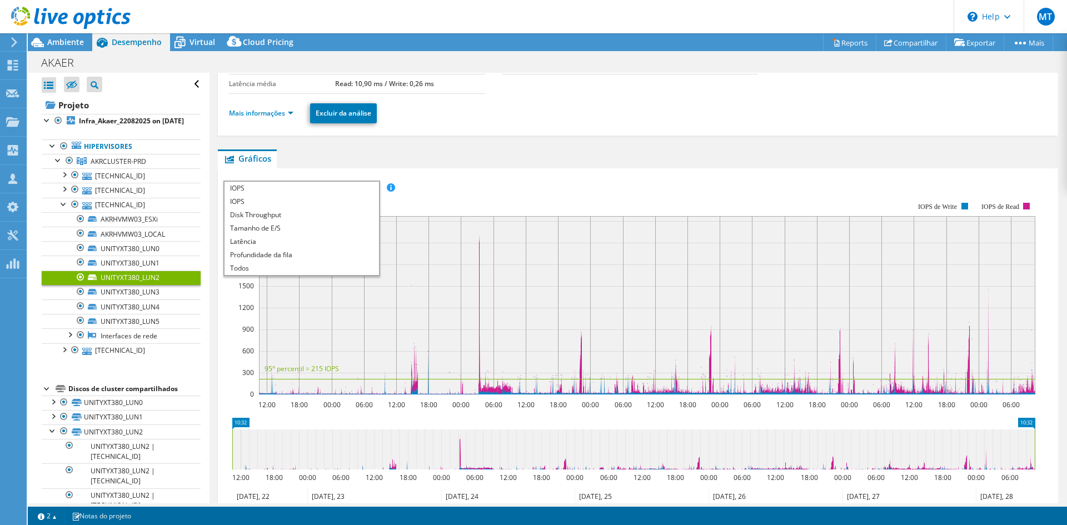
scroll to position [167, 0]
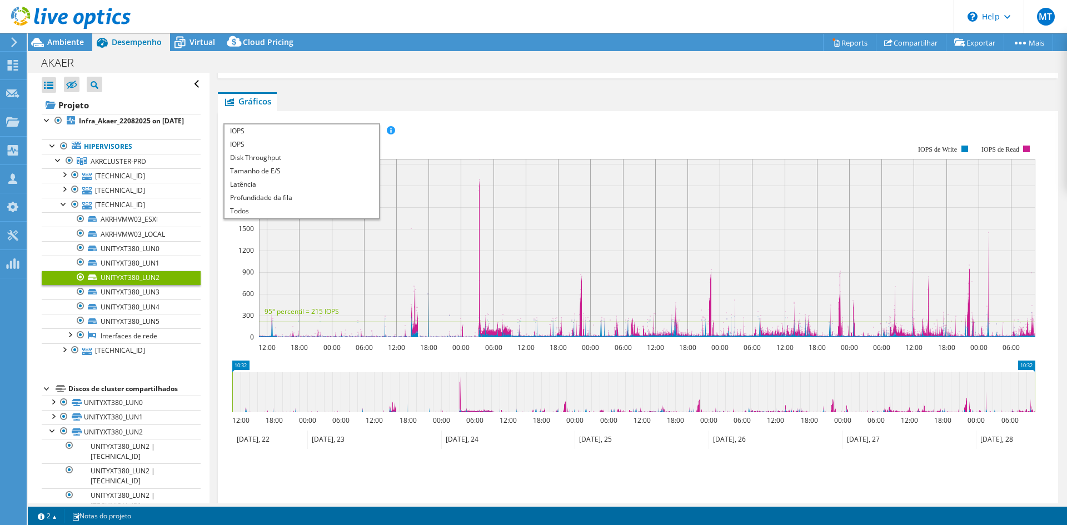
click at [474, 135] on rect at bounding box center [629, 241] width 812 height 222
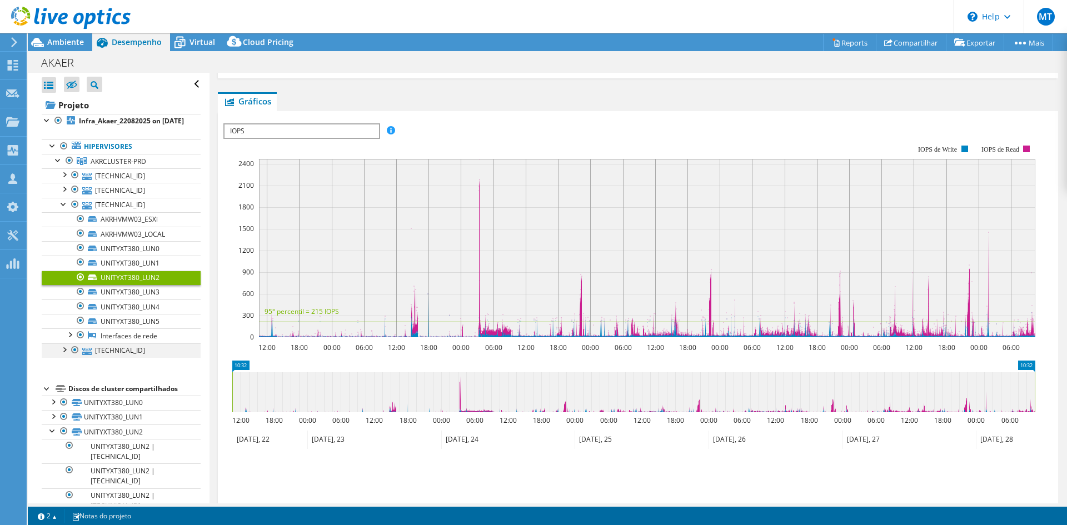
click at [62, 355] on div at bounding box center [63, 348] width 11 height 11
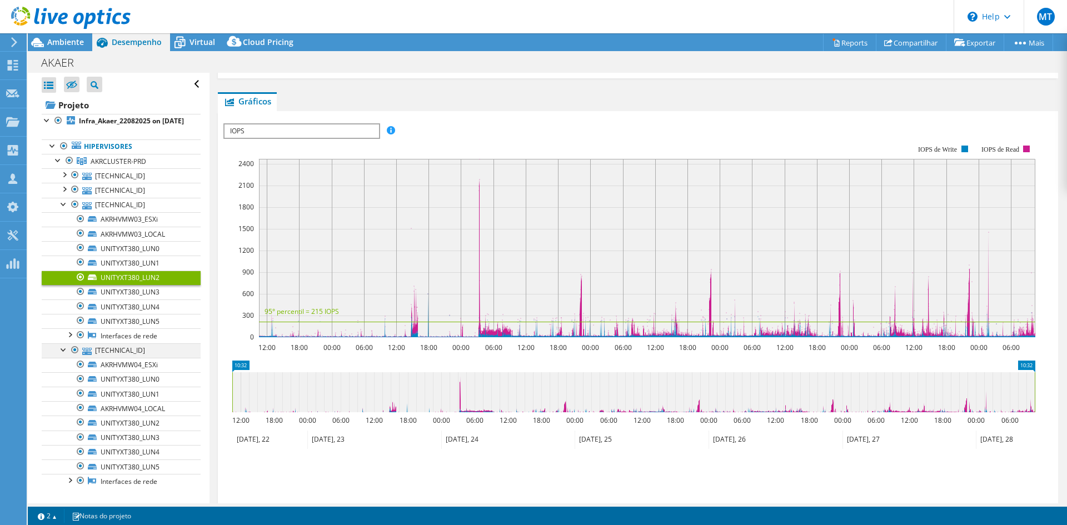
scroll to position [56, 0]
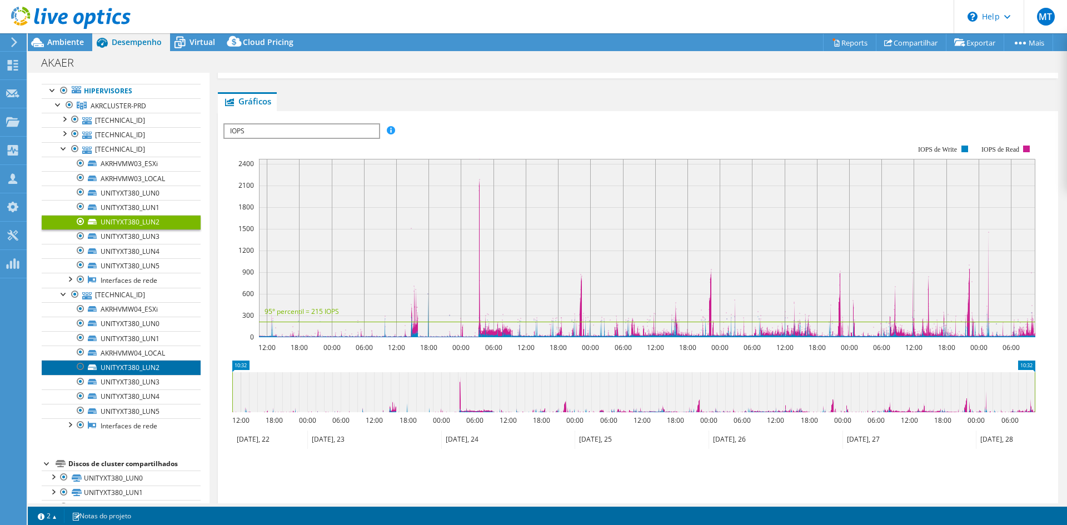
click at [125, 375] on link "UNITYXT380_LUN2" at bounding box center [121, 367] width 159 height 14
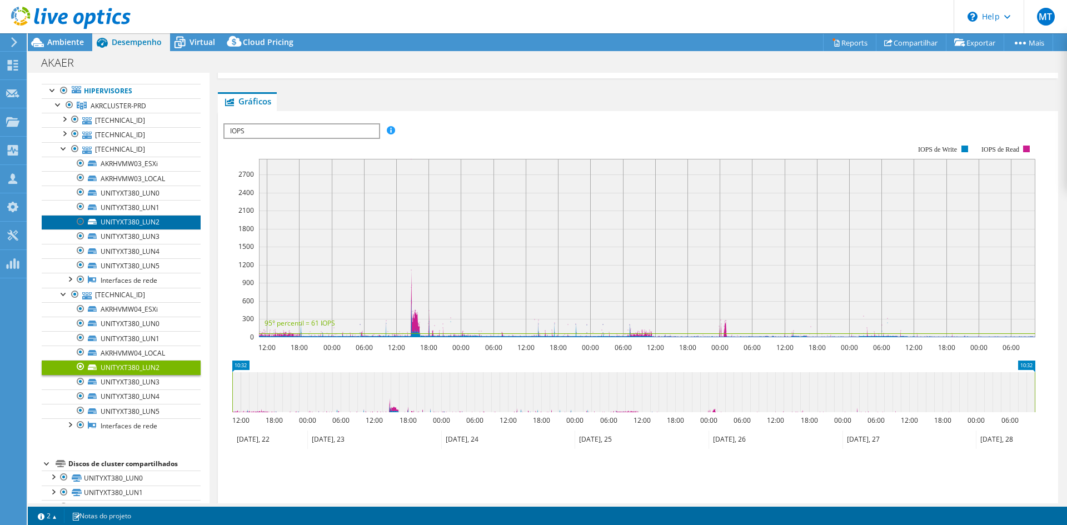
click at [155, 230] on link "UNITYXT380_LUN2" at bounding box center [121, 222] width 159 height 14
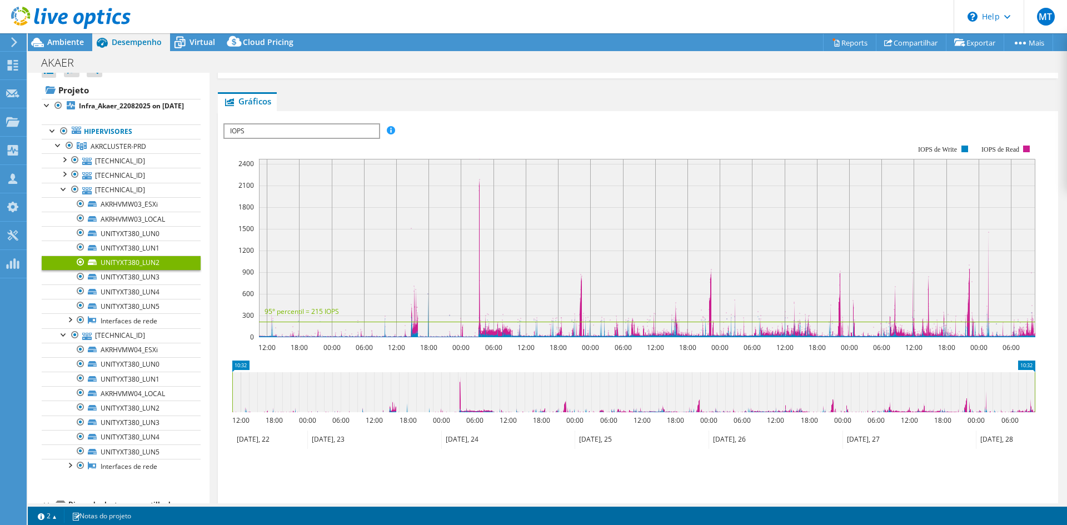
scroll to position [0, 0]
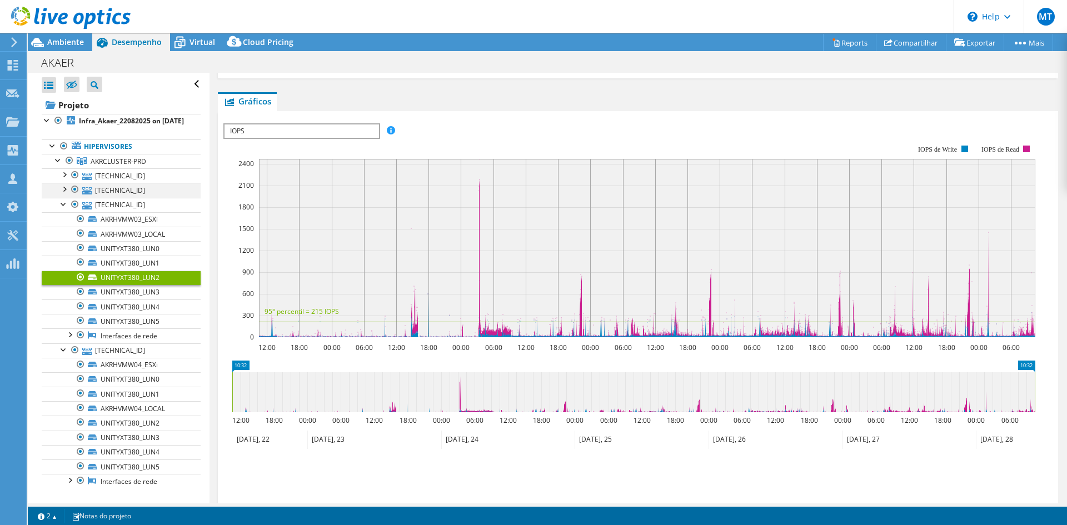
click at [66, 194] on div at bounding box center [63, 188] width 11 height 11
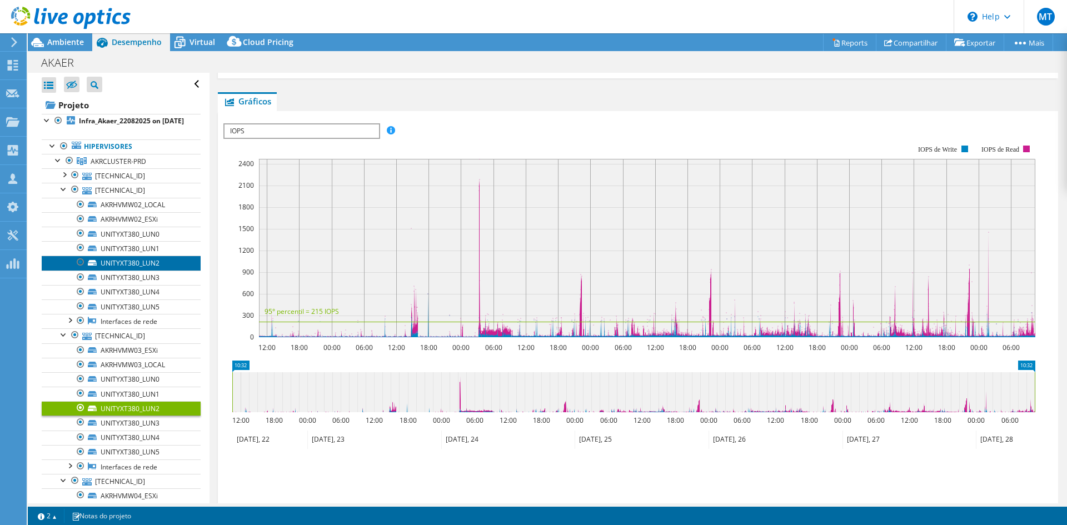
click at [159, 270] on link "UNITYXT380_LUN2" at bounding box center [121, 263] width 159 height 14
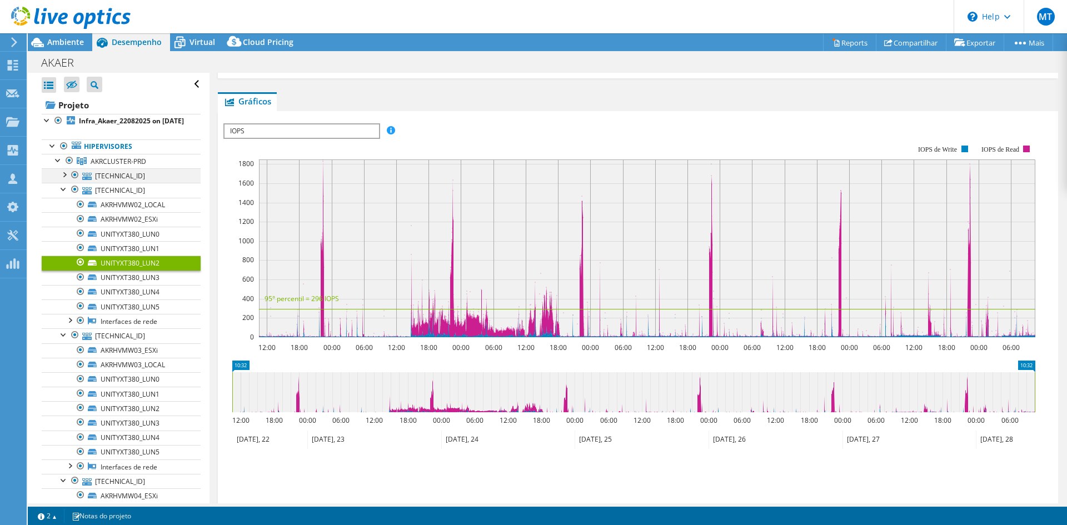
click at [63, 180] on div at bounding box center [63, 173] width 11 height 11
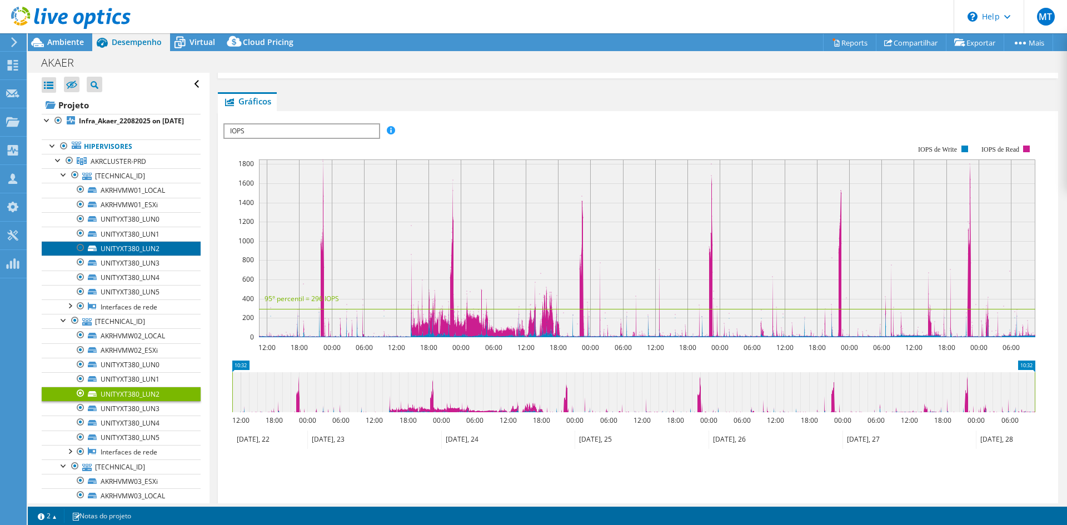
click at [146, 256] on link "UNITYXT380_LUN2" at bounding box center [121, 248] width 159 height 14
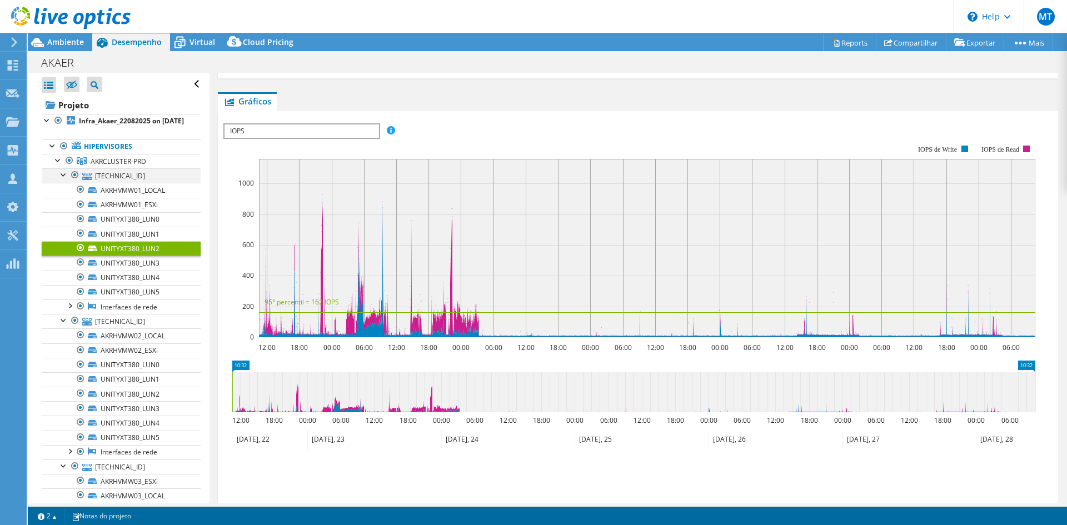
click at [64, 180] on div at bounding box center [63, 173] width 11 height 11
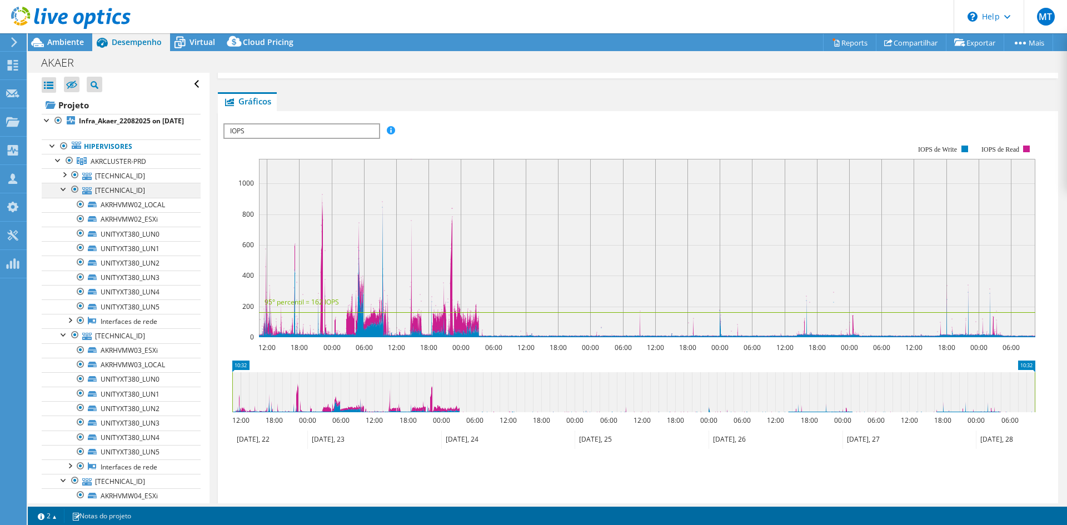
click at [67, 194] on div at bounding box center [63, 188] width 11 height 11
click at [66, 209] on div at bounding box center [63, 203] width 11 height 11
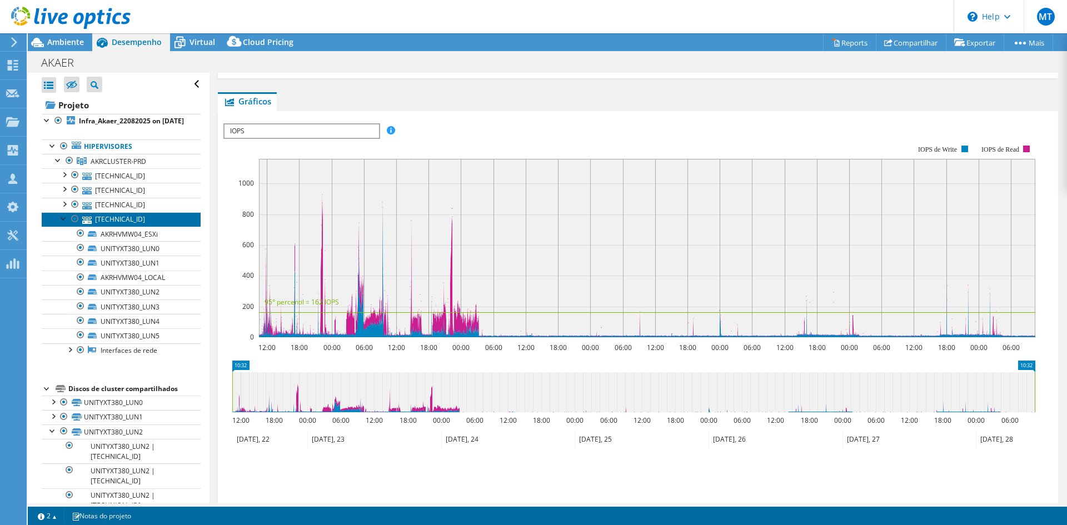
click at [67, 227] on link "[TECHNICAL_ID]" at bounding box center [121, 219] width 159 height 14
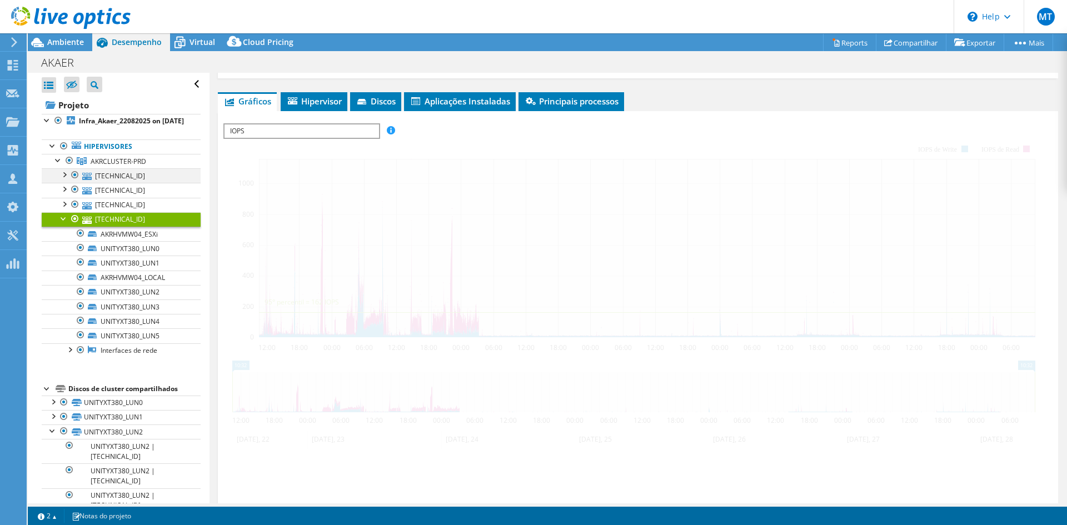
click at [64, 223] on div at bounding box center [63, 217] width 11 height 11
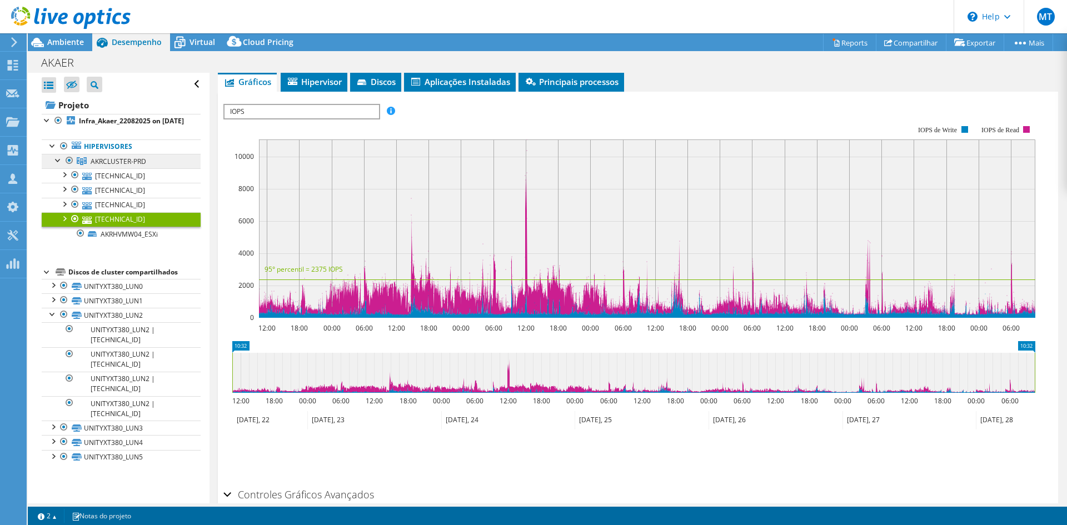
click at [88, 168] on link "AKRCLUSTER-PRD" at bounding box center [121, 161] width 159 height 14
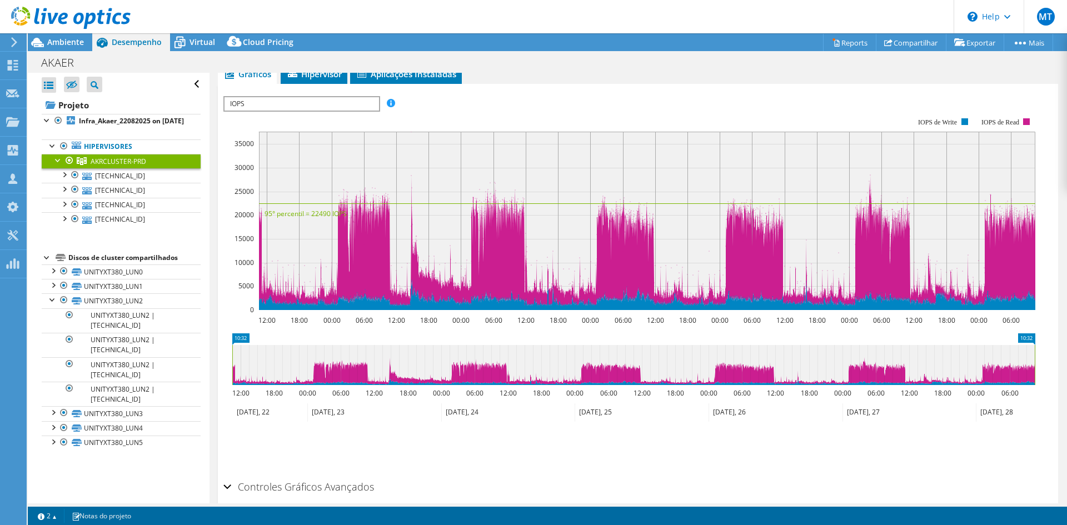
click at [287, 108] on span "IOPS" at bounding box center [302, 103] width 154 height 13
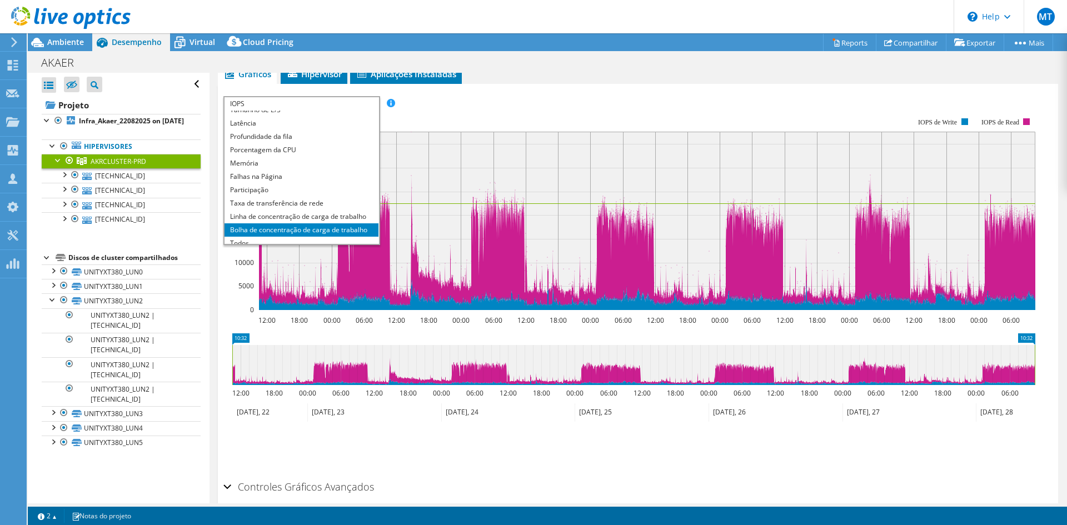
scroll to position [40, 0]
click at [260, 220] on li "Bolha de concentração de carga de trabalho" at bounding box center [302, 223] width 154 height 13
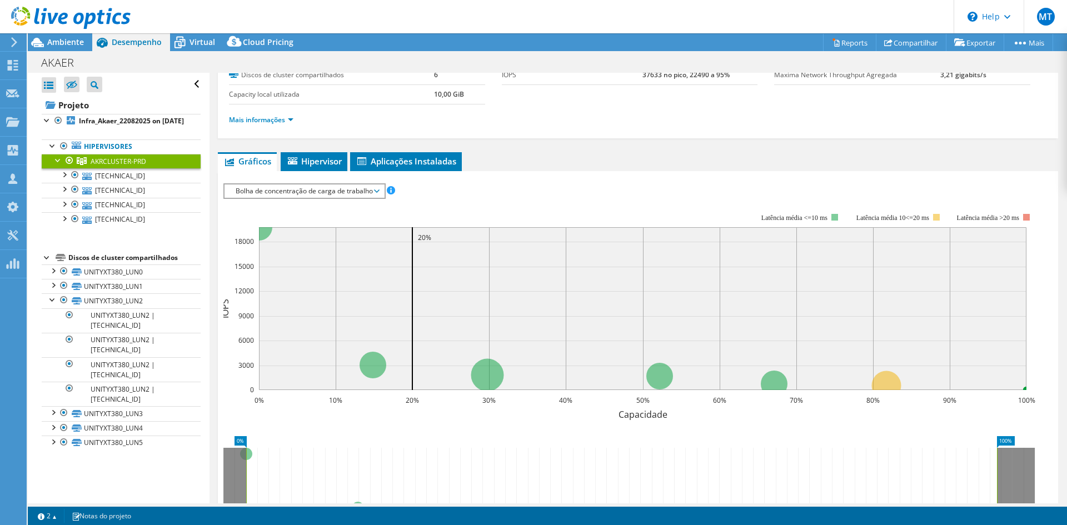
scroll to position [168, 0]
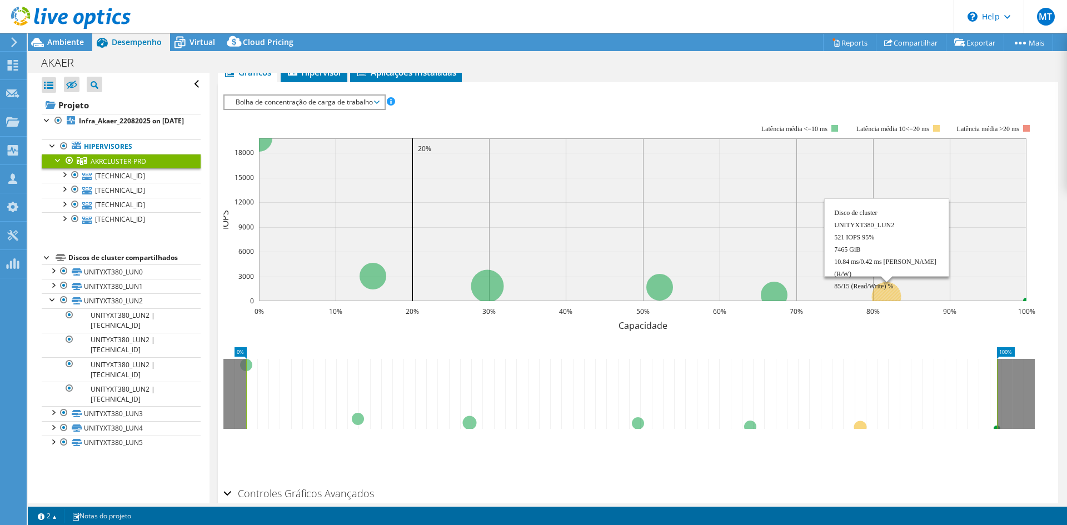
click at [887, 295] on circle at bounding box center [886, 296] width 29 height 29
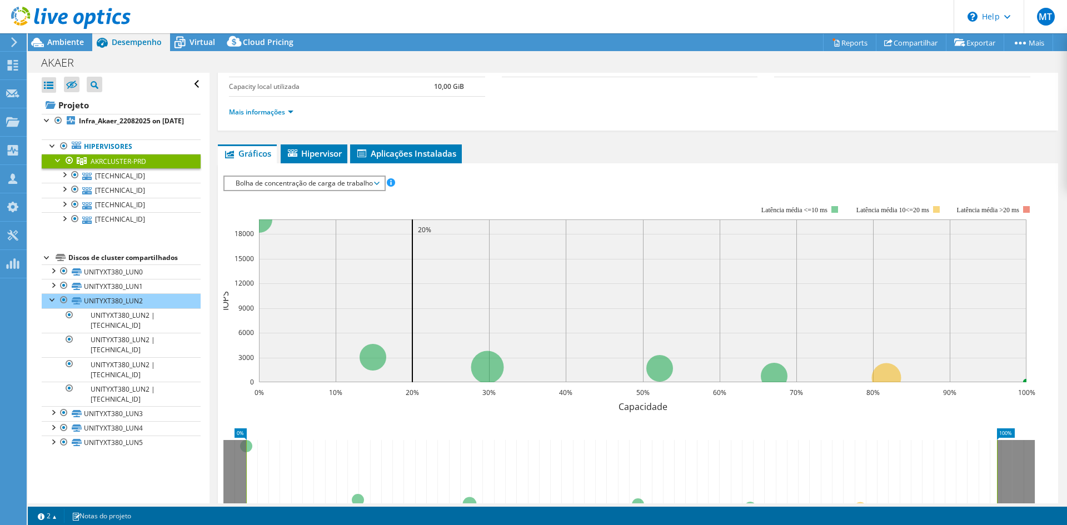
scroll to position [0, 0]
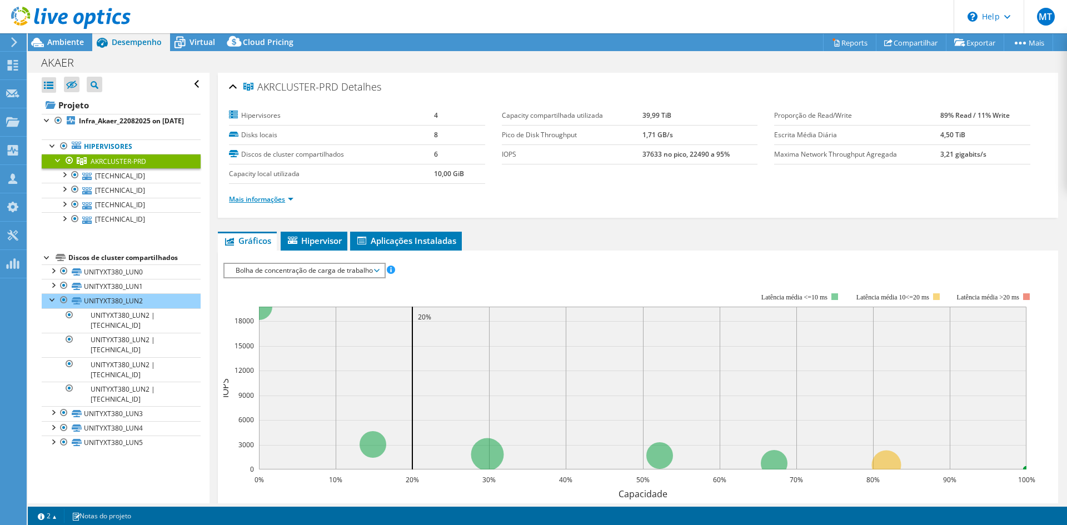
click at [288, 198] on link "Mais informações" at bounding box center [261, 199] width 64 height 9
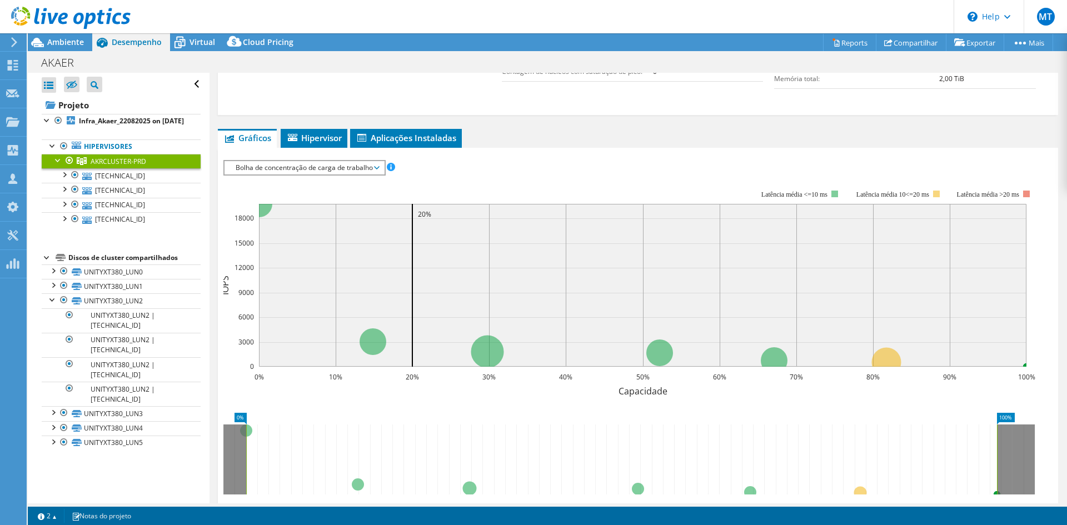
scroll to position [389, 0]
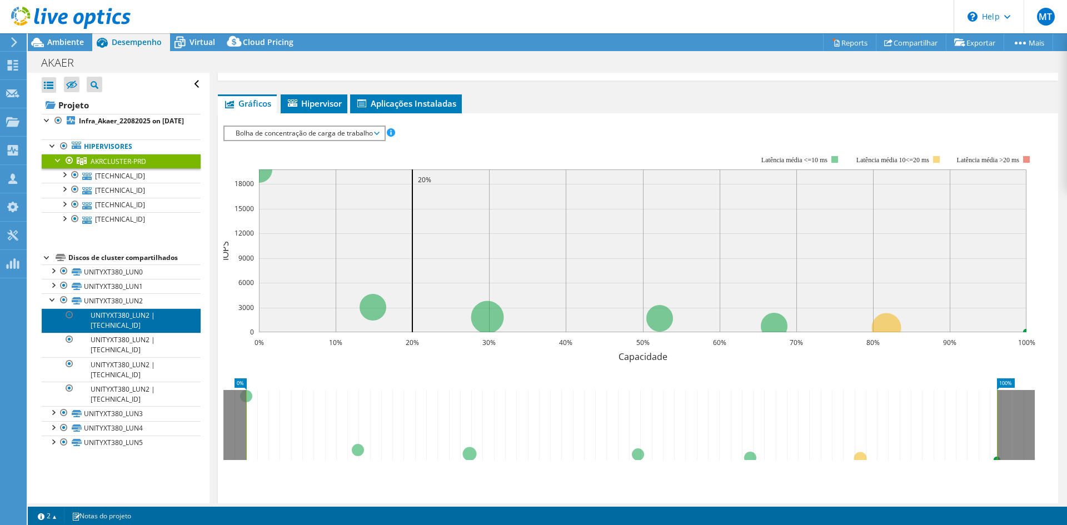
click at [138, 327] on link "UNITYXT380_LUN2 | [TECHNICAL_ID]" at bounding box center [121, 320] width 159 height 24
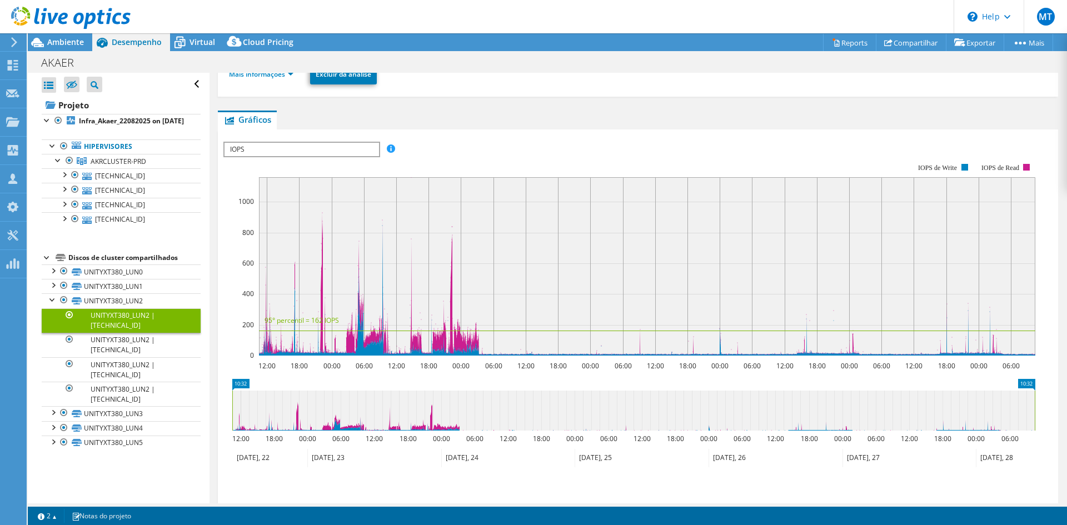
scroll to position [76, 0]
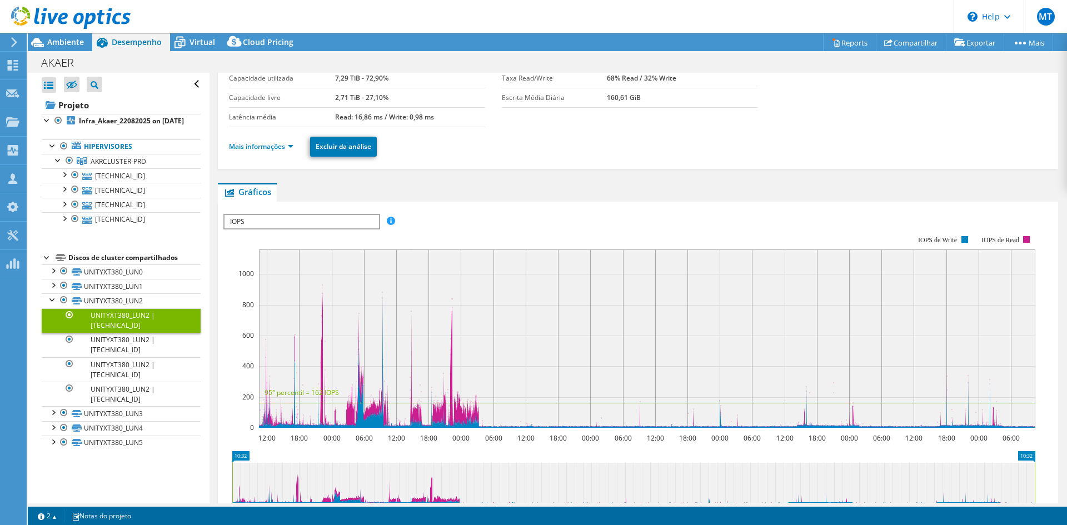
click at [284, 223] on span "IOPS" at bounding box center [302, 221] width 154 height 13
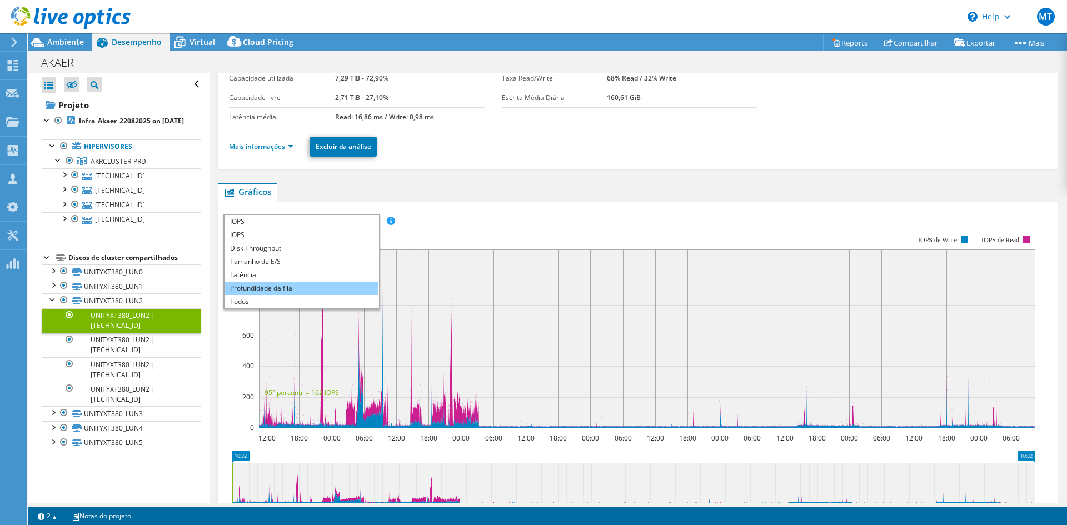
scroll to position [132, 0]
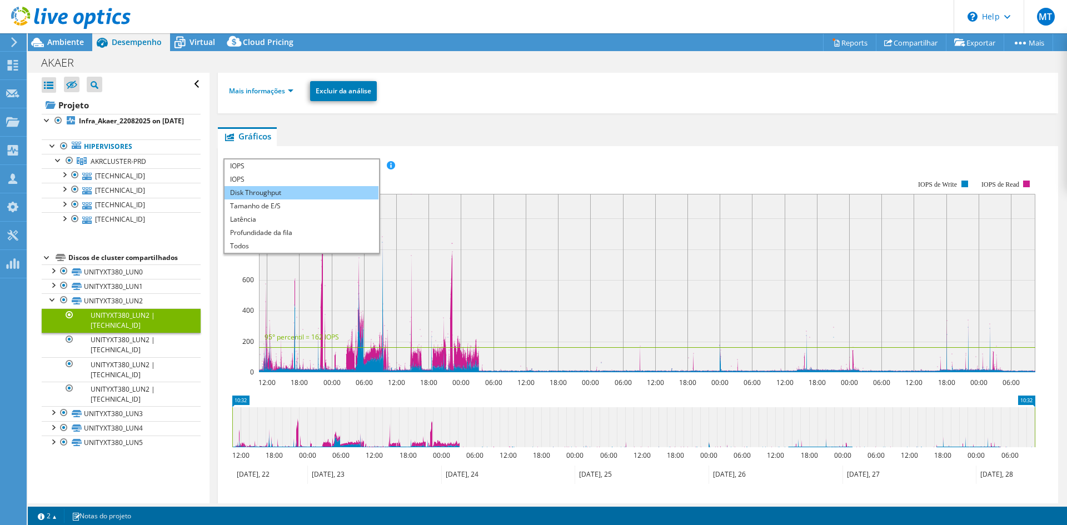
click at [283, 196] on li "Disk Throughput" at bounding box center [302, 192] width 154 height 13
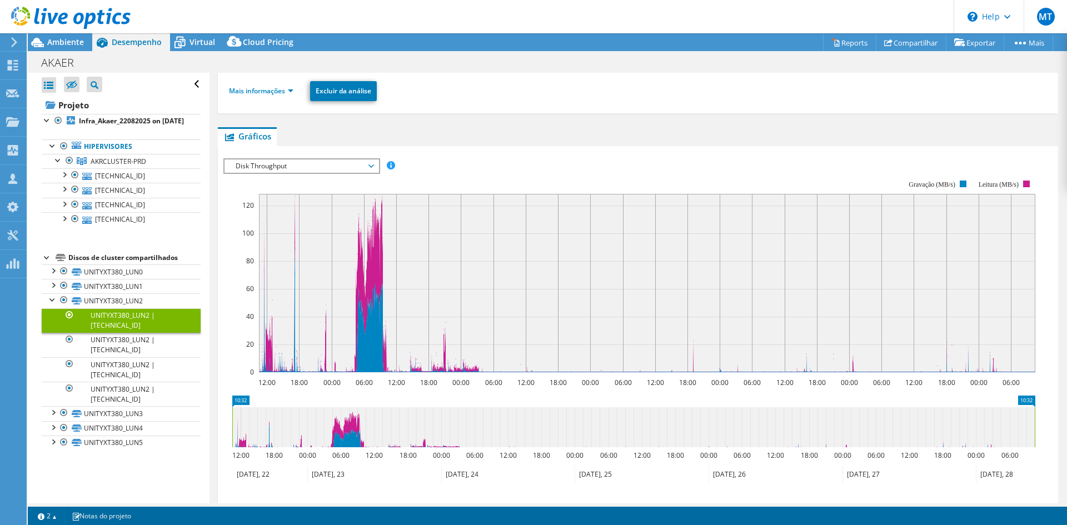
click at [293, 171] on span "Disk Throughput" at bounding box center [301, 166] width 143 height 13
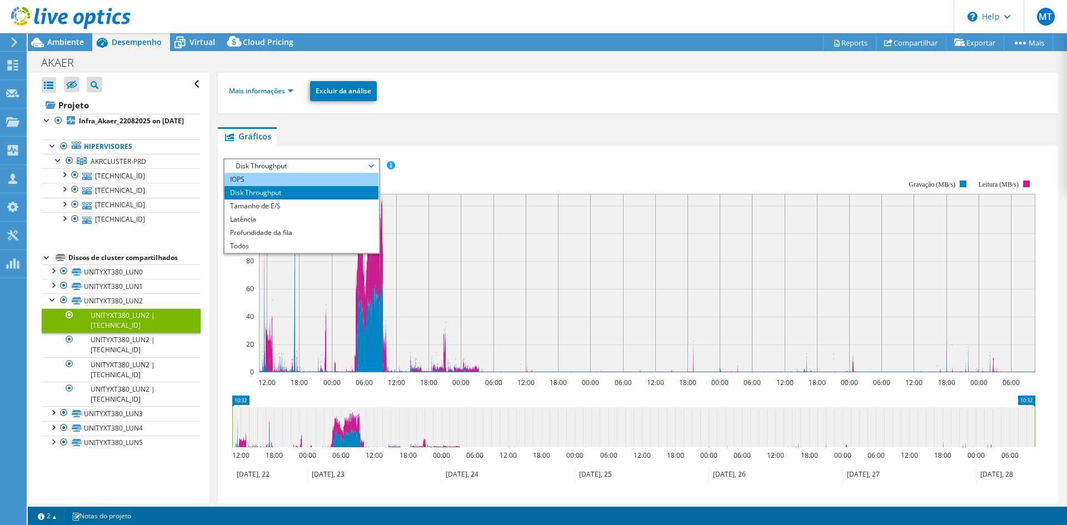
click at [292, 180] on li "IOPS" at bounding box center [302, 179] width 154 height 13
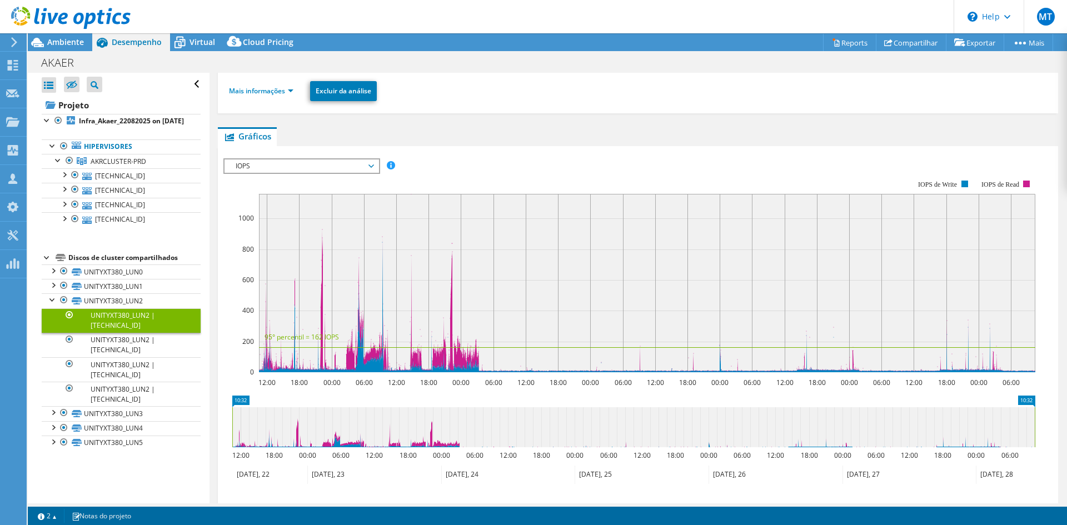
click at [296, 165] on span "IOPS" at bounding box center [301, 166] width 143 height 13
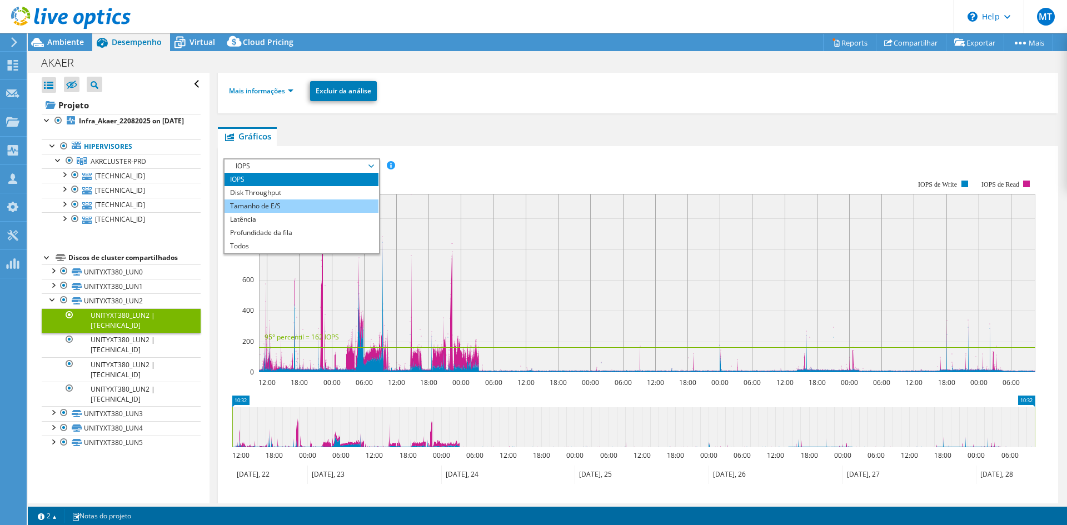
click at [263, 205] on li "Tamanho de E/S" at bounding box center [302, 206] width 154 height 13
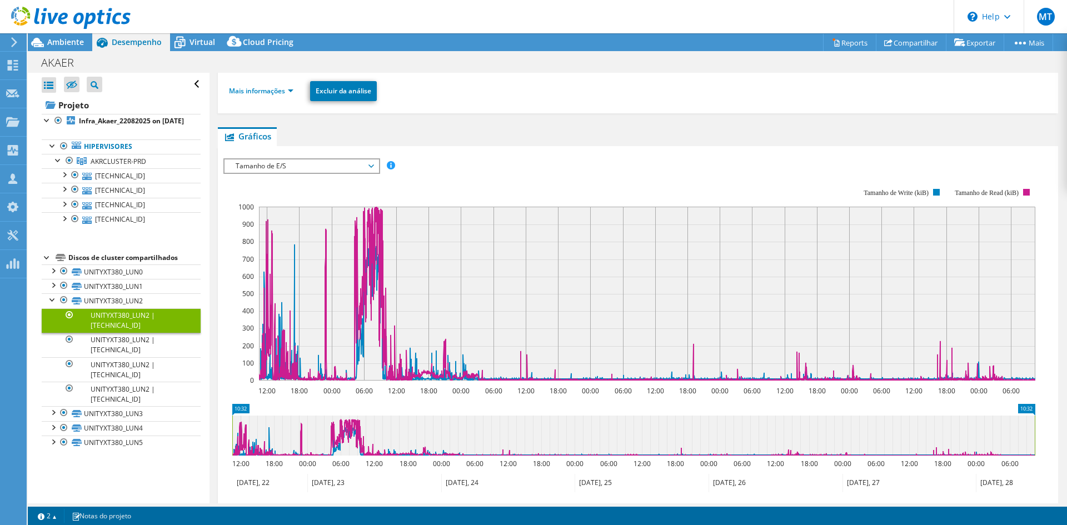
click at [285, 168] on span "Tamanho de E/S" at bounding box center [301, 166] width 143 height 13
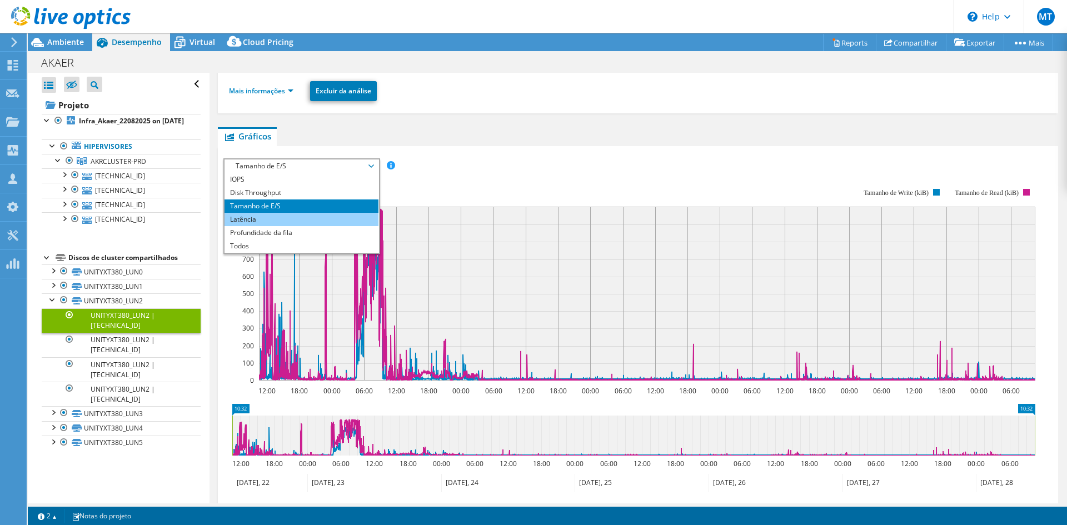
click at [263, 218] on li "Latência" at bounding box center [302, 219] width 154 height 13
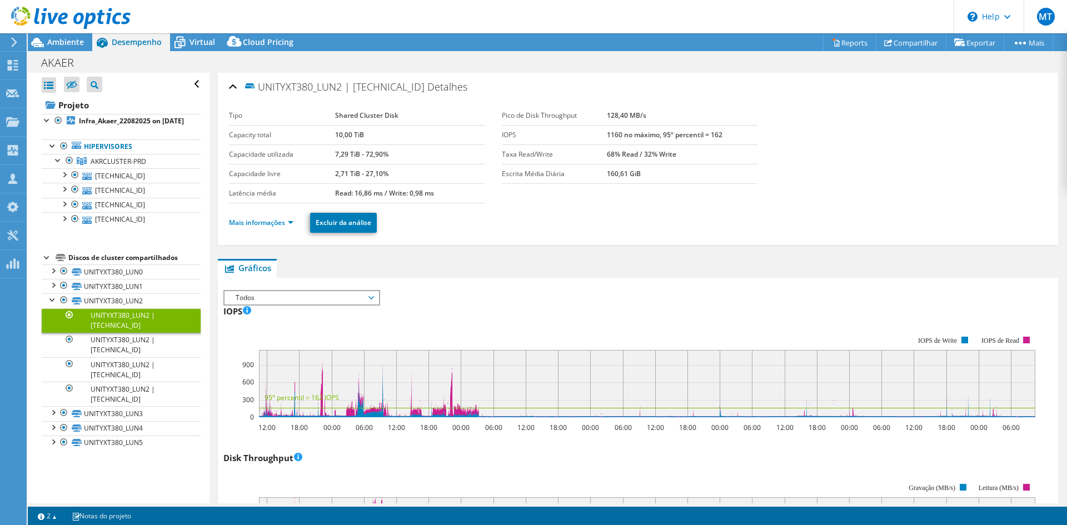
select select "USD"
click at [277, 224] on link "Mais informações" at bounding box center [261, 222] width 64 height 9
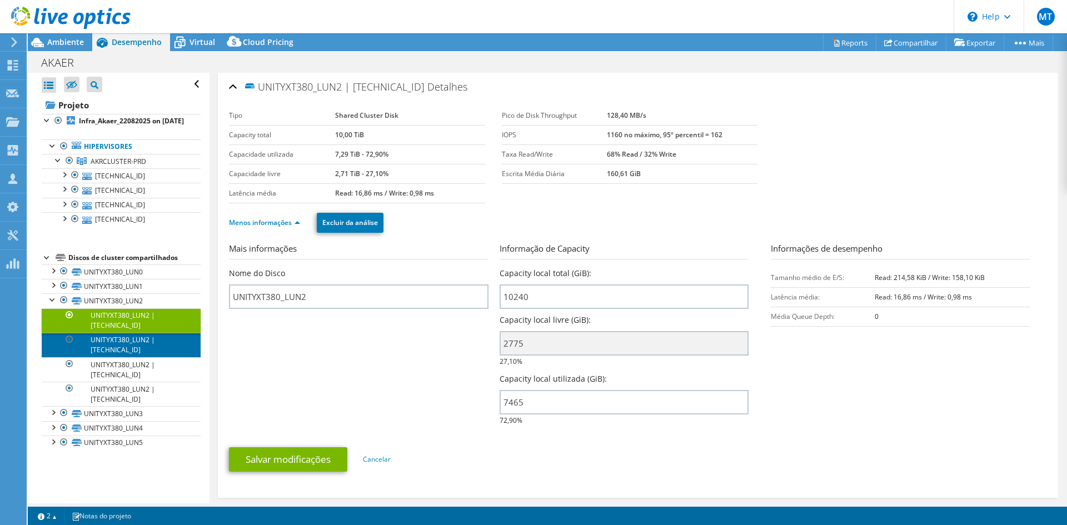
click at [122, 357] on link "UNITYXT380_LUN2 | [TECHNICAL_ID]" at bounding box center [121, 345] width 159 height 24
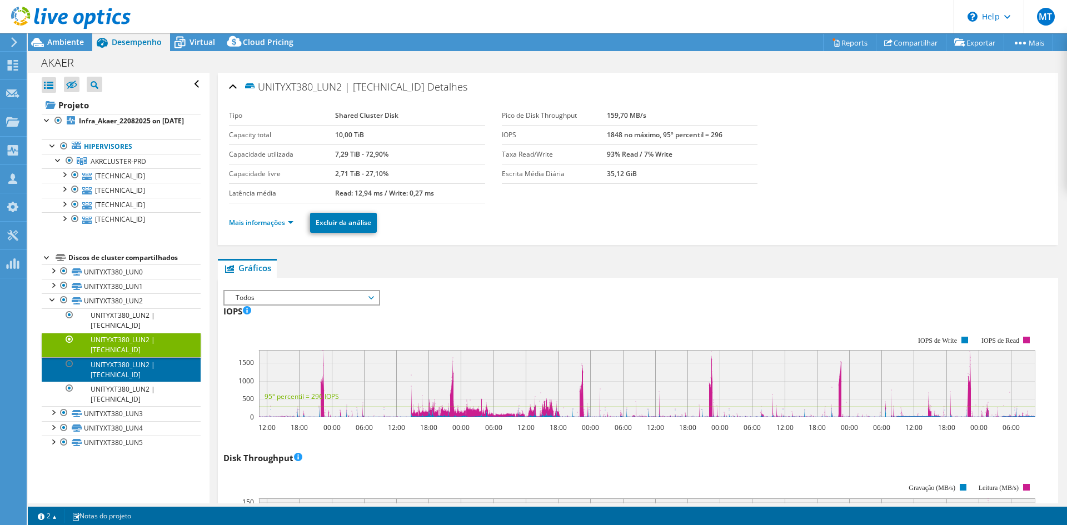
click at [127, 376] on link "UNITYXT380_LUN2 | [TECHNICAL_ID]" at bounding box center [121, 369] width 159 height 24
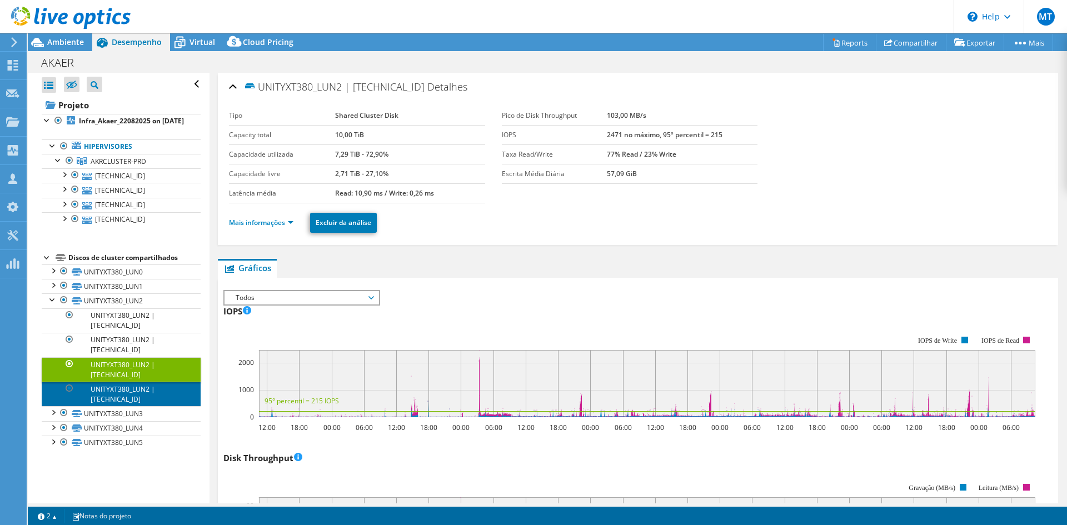
click at [126, 405] on link "UNITYXT380_LUN2 | [TECHNICAL_ID]" at bounding box center [121, 394] width 159 height 24
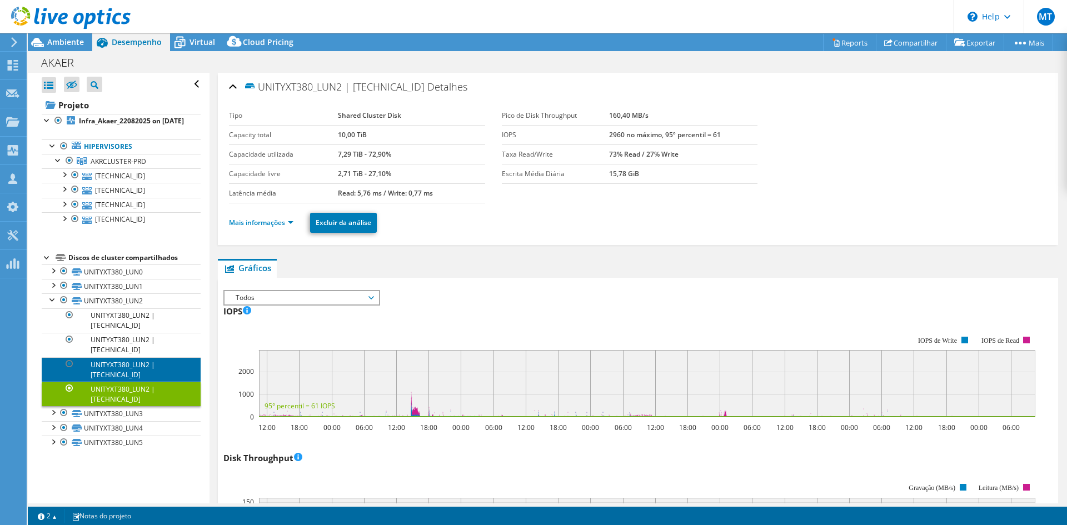
click at [116, 380] on link "UNITYXT380_LUN2 | [TECHNICAL_ID]" at bounding box center [121, 369] width 159 height 24
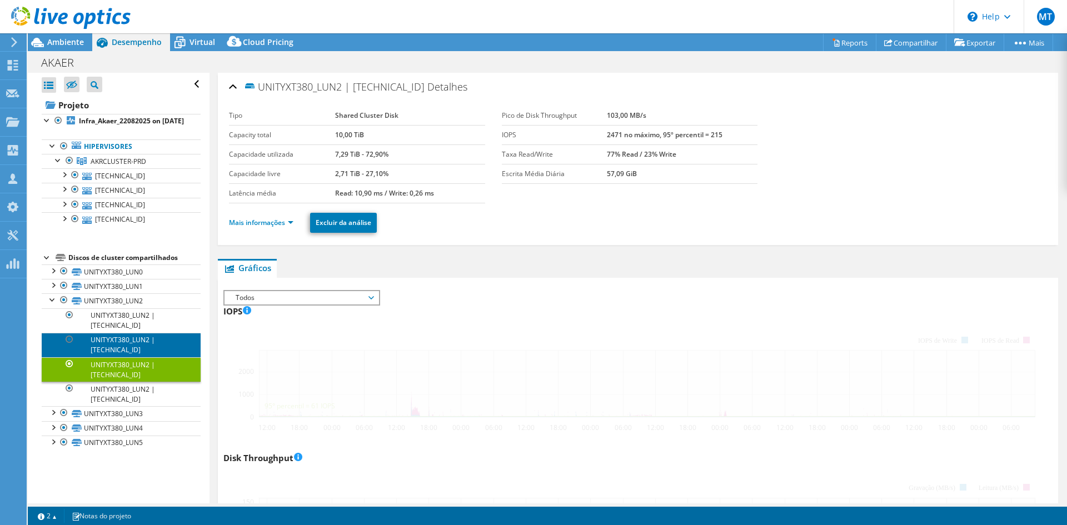
click at [113, 357] on link "UNITYXT380_LUN2 | [TECHNICAL_ID]" at bounding box center [121, 345] width 159 height 24
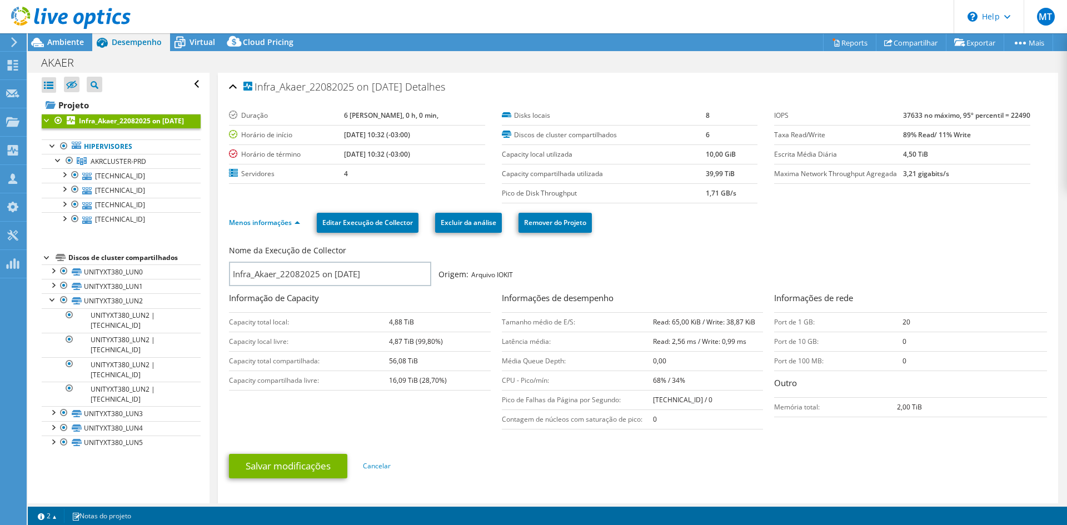
select select "USD"
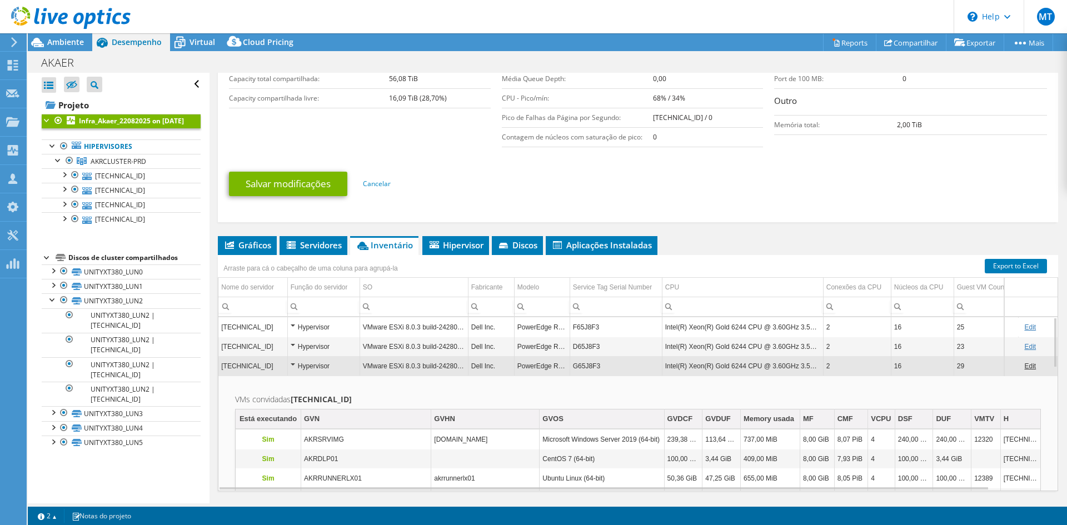
scroll to position [260, 0]
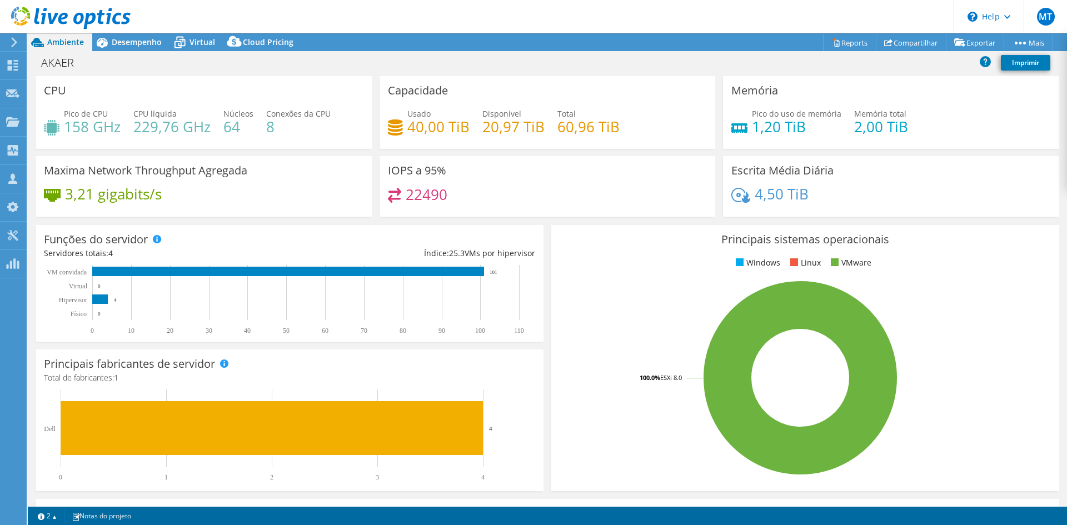
select select "USD"
